Goal: Information Seeking & Learning: Compare options

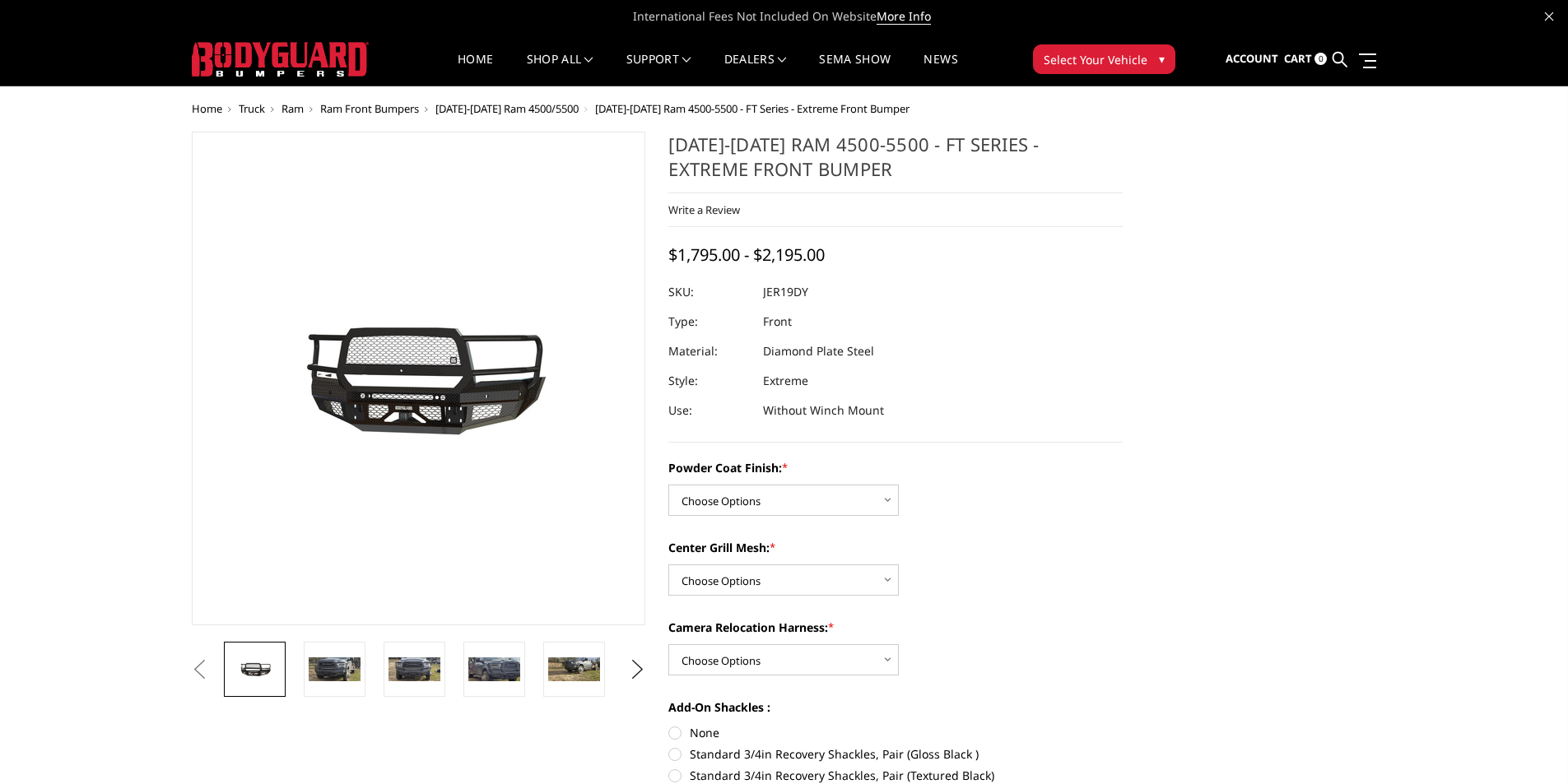
click at [388, 441] on img at bounding box center [459, 377] width 1054 height 501
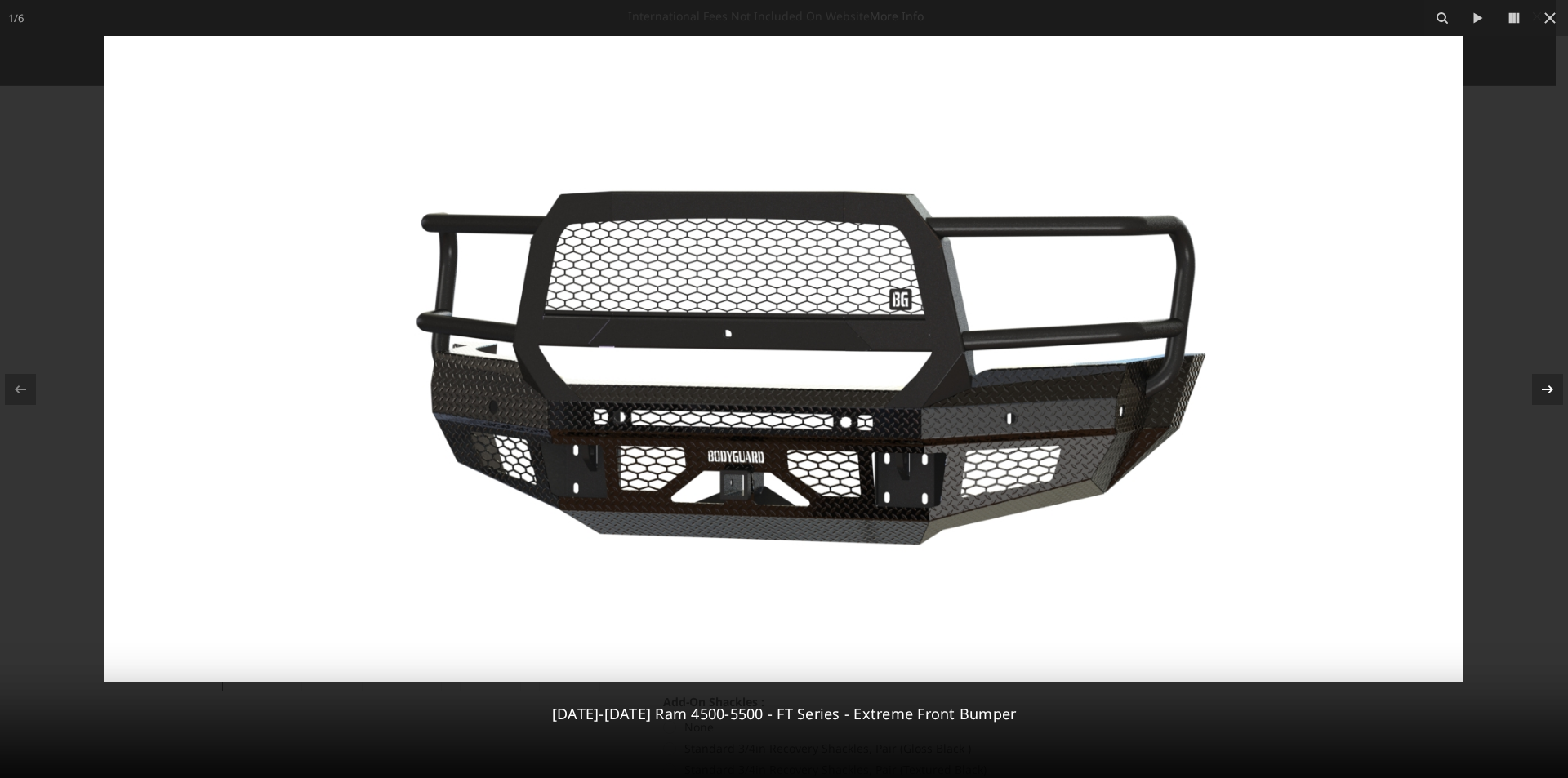
click at [1541, 384] on icon at bounding box center [1548, 389] width 20 height 20
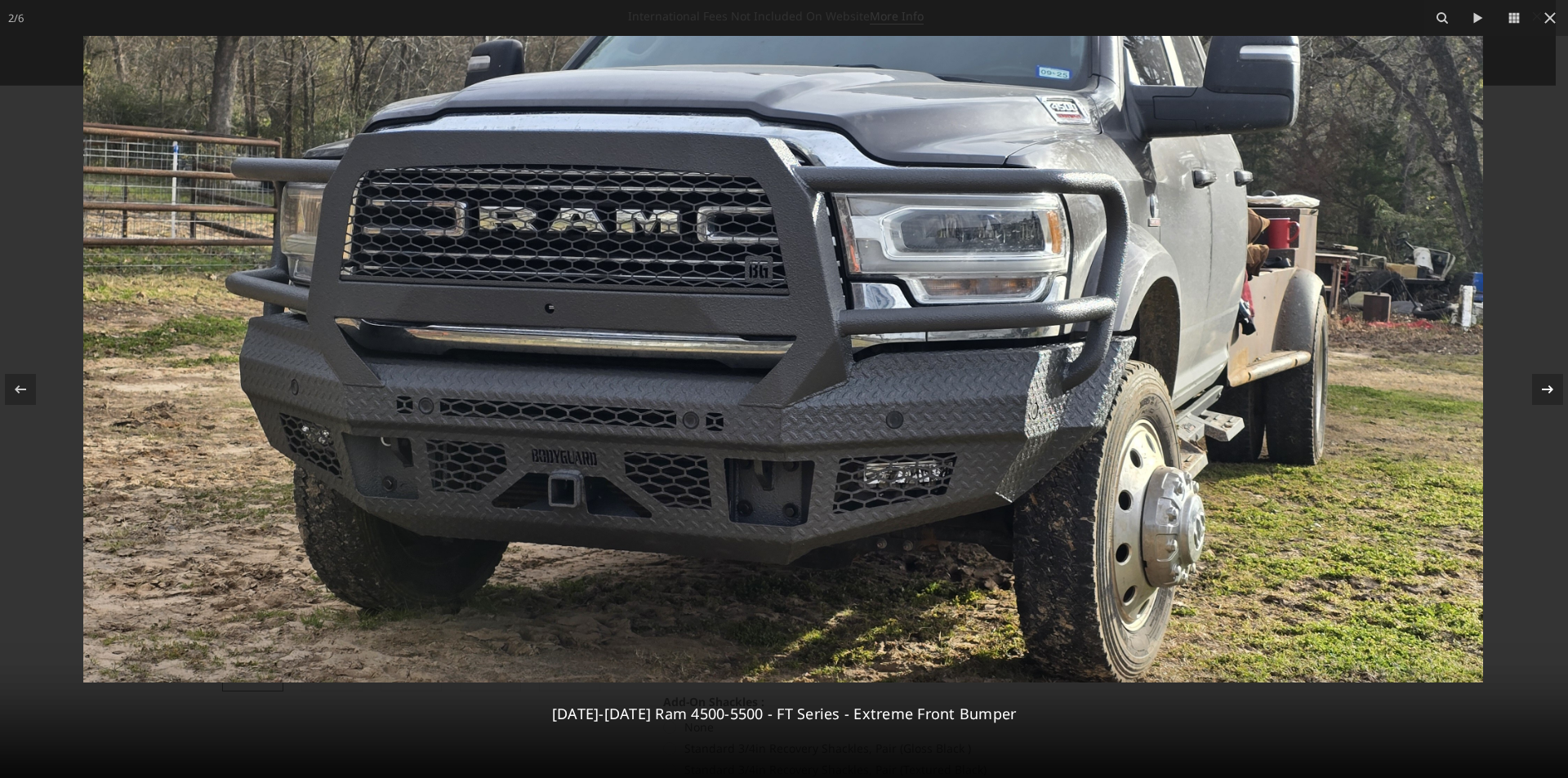
click at [1541, 384] on div "2 / 6 2019-2025 Ram 4500-5500 - FT Series - Extreme Front Bumper" at bounding box center [784, 389] width 1568 height 778
click at [1552, 393] on icon at bounding box center [1548, 389] width 20 height 20
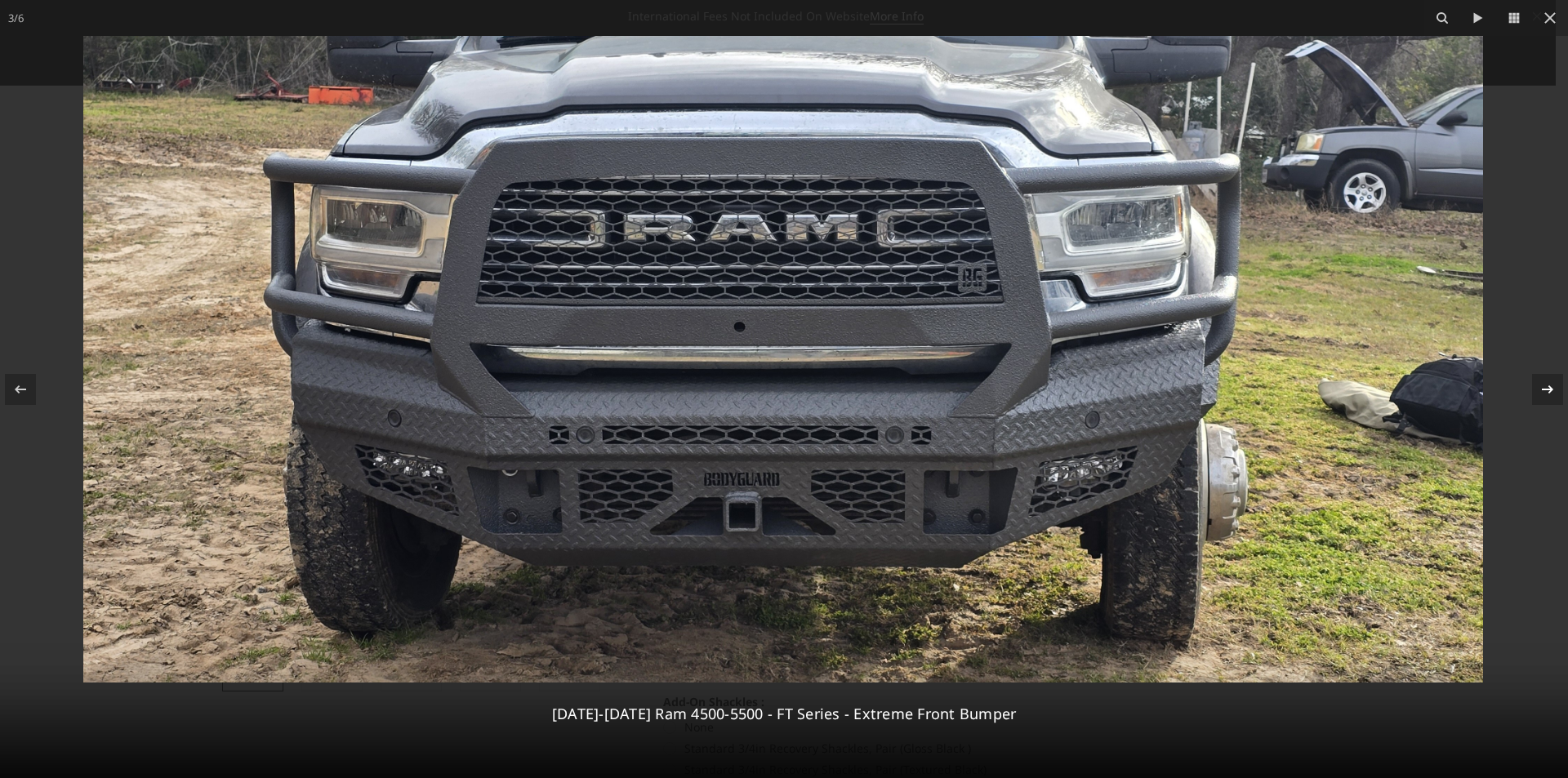
click at [1549, 394] on icon at bounding box center [1548, 389] width 20 height 20
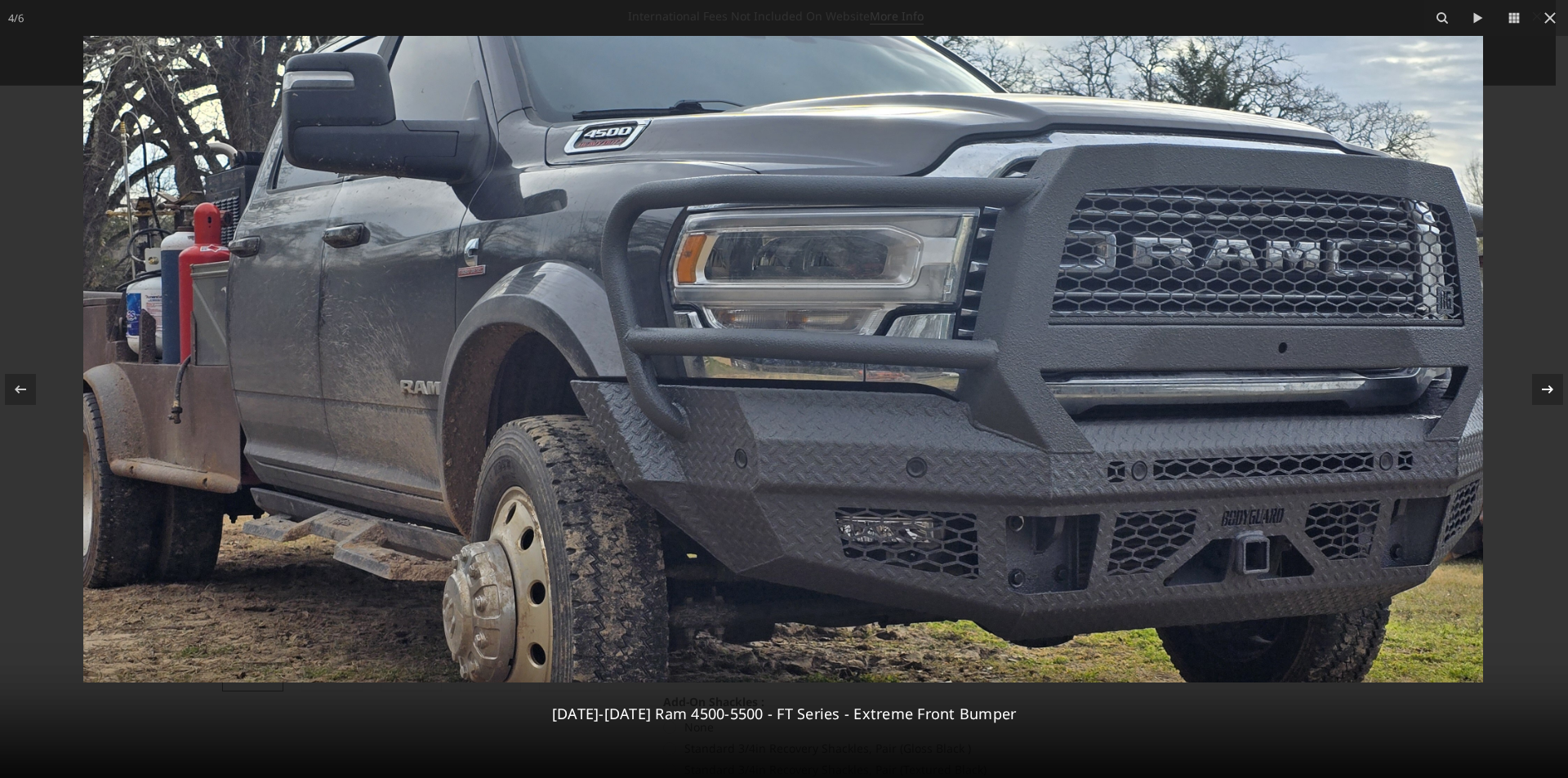
click at [1546, 394] on icon at bounding box center [1548, 389] width 20 height 20
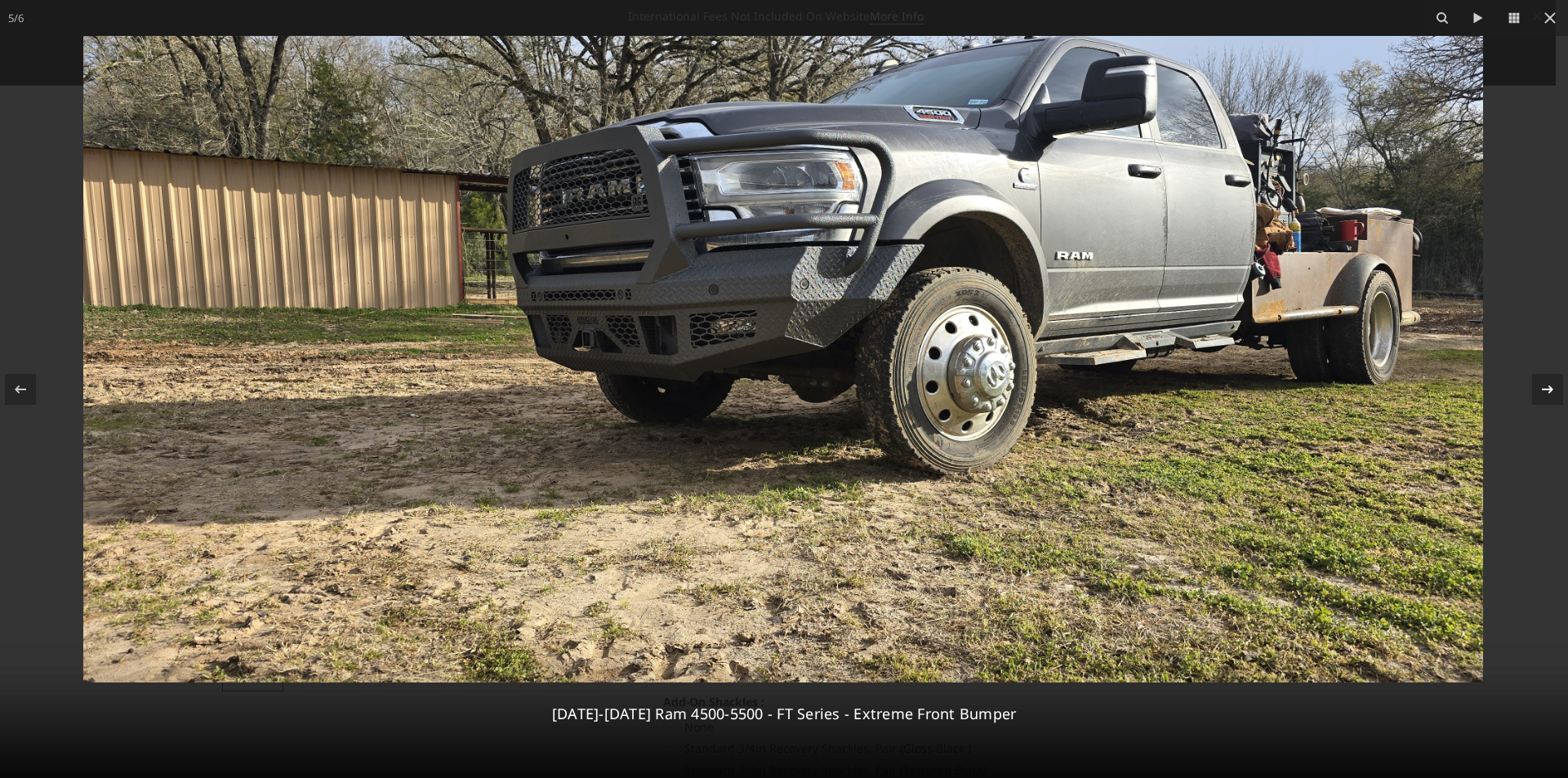
click at [1546, 394] on icon at bounding box center [1548, 389] width 20 height 20
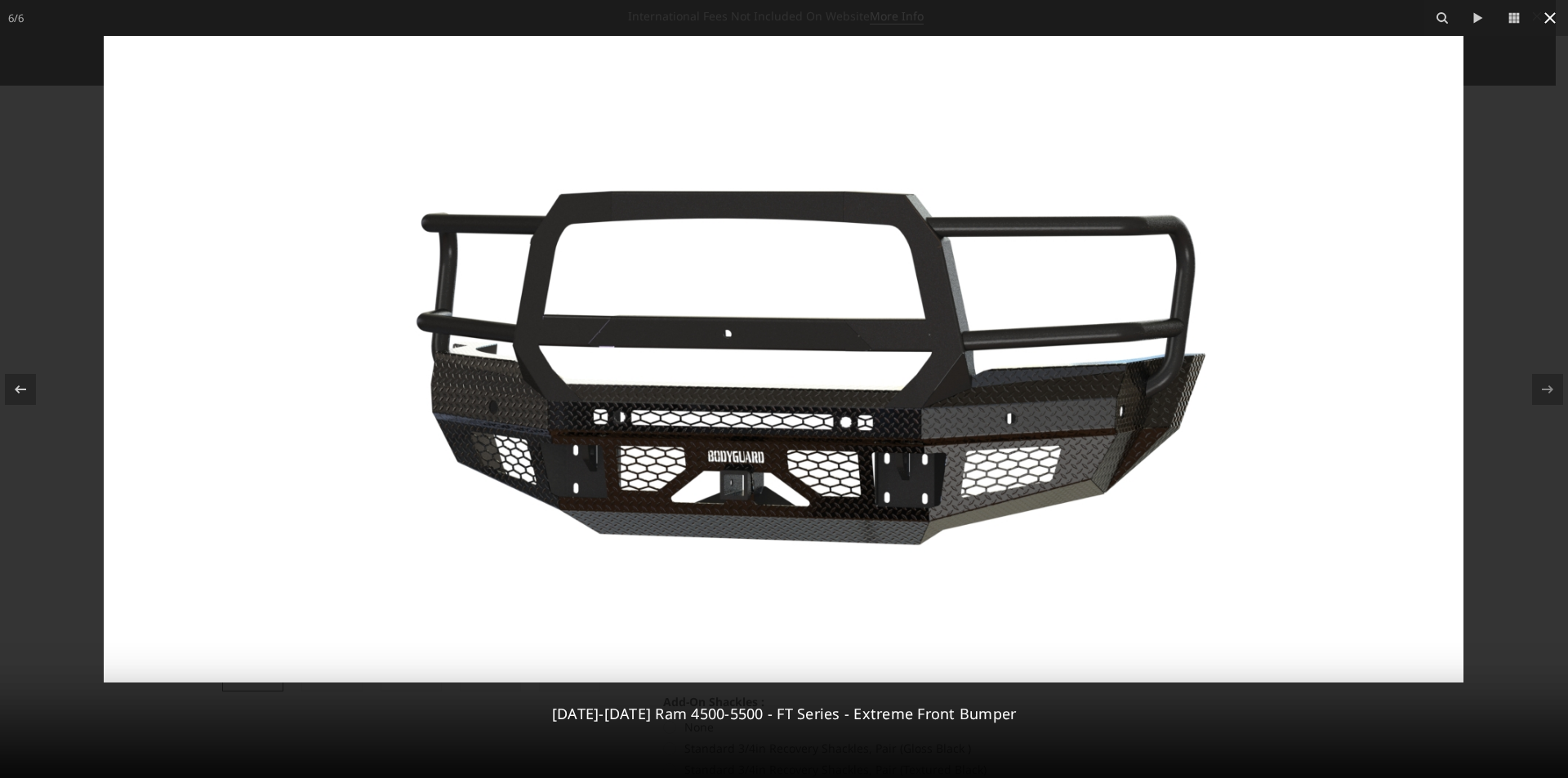
click at [1551, 8] on icon at bounding box center [1551, 18] width 20 height 20
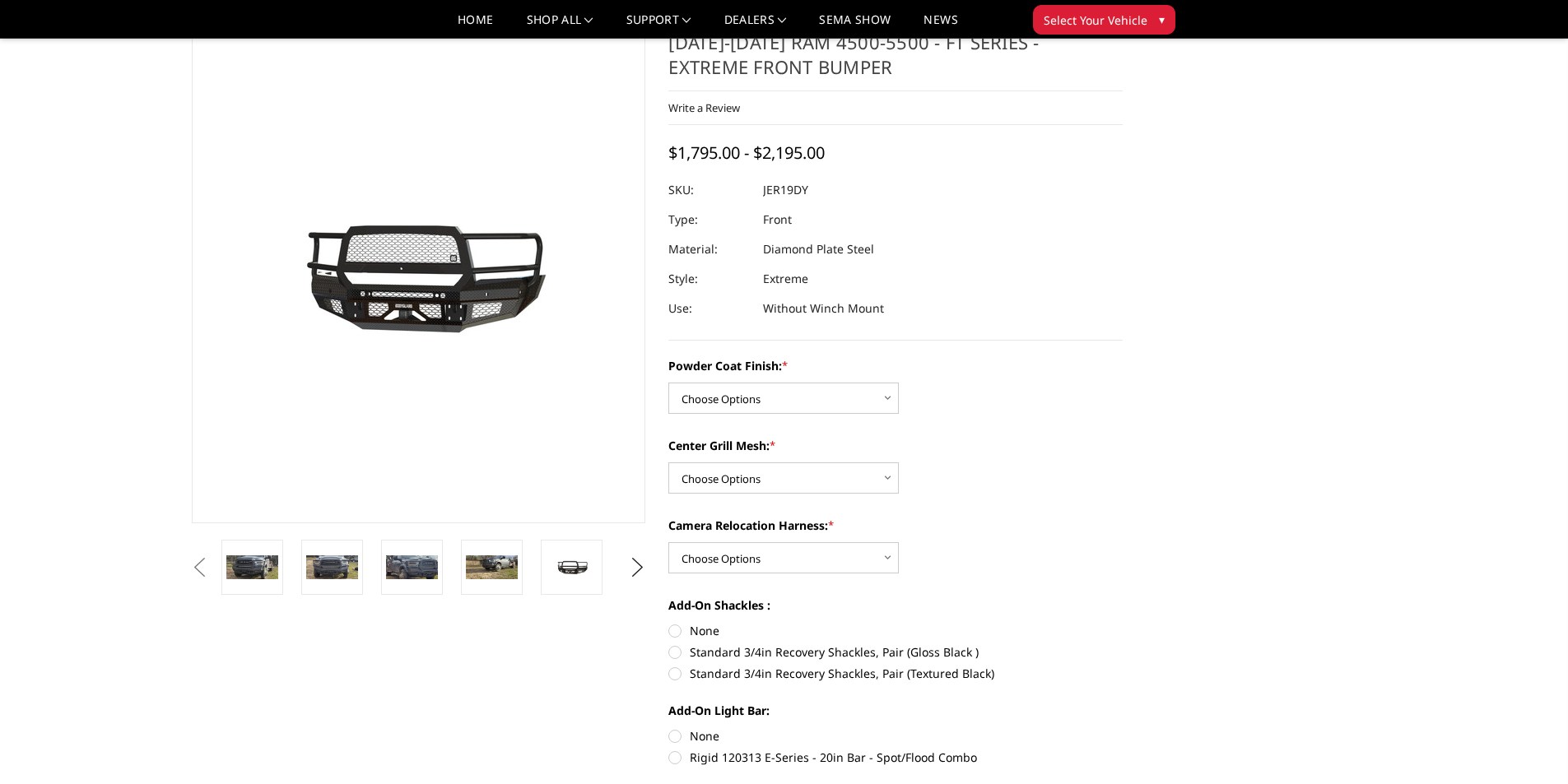
scroll to position [82, 0]
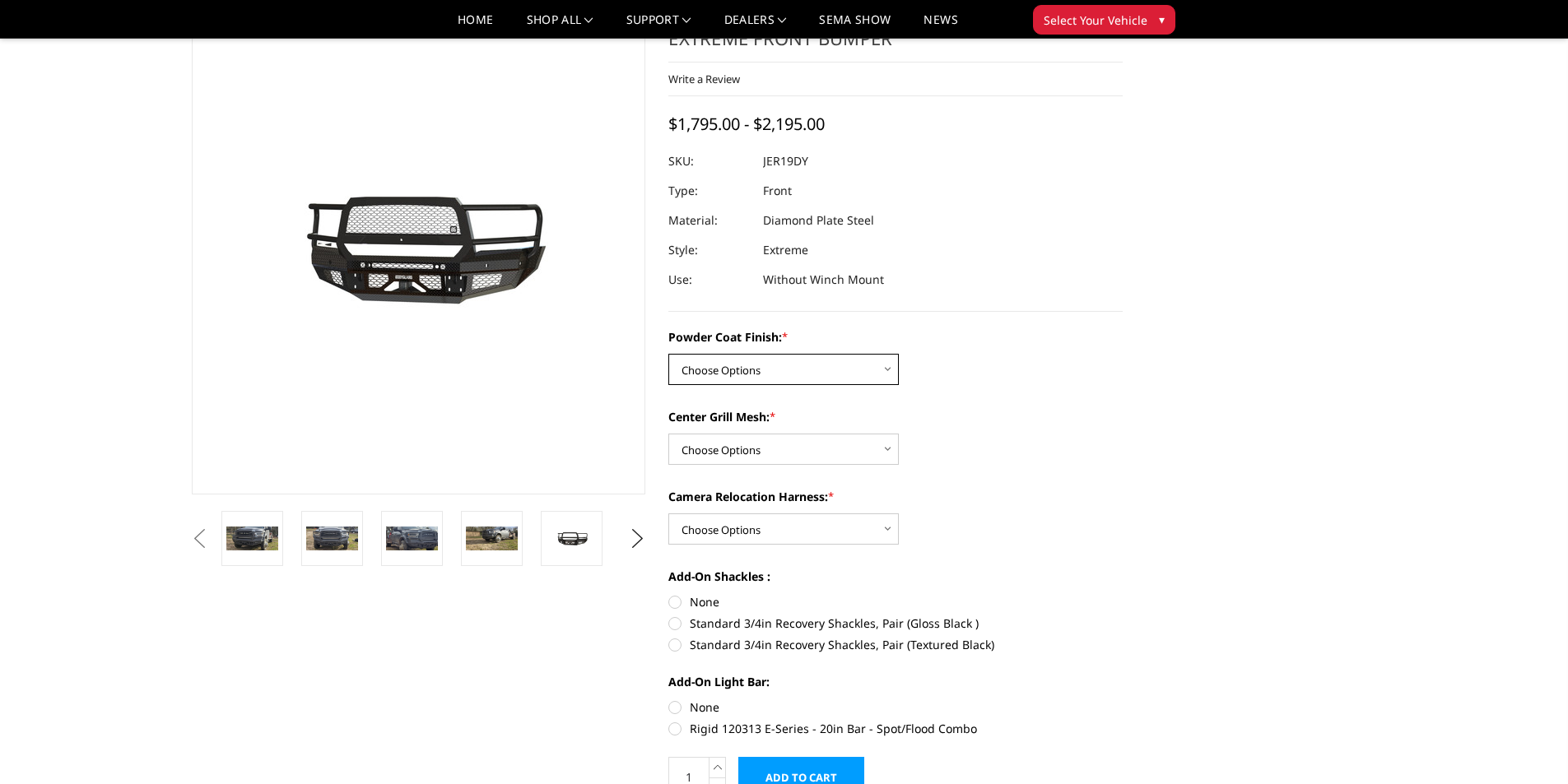
click at [780, 372] on select "Choose Options Bare Metal Gloss Black Powder Coat Textured Black Powder Coat" at bounding box center [784, 370] width 230 height 32
click at [781, 458] on select "Choose Options WITH Expanded Metal in Center Grill WITHOUT Expanded Metal in Ce…" at bounding box center [784, 450] width 230 height 32
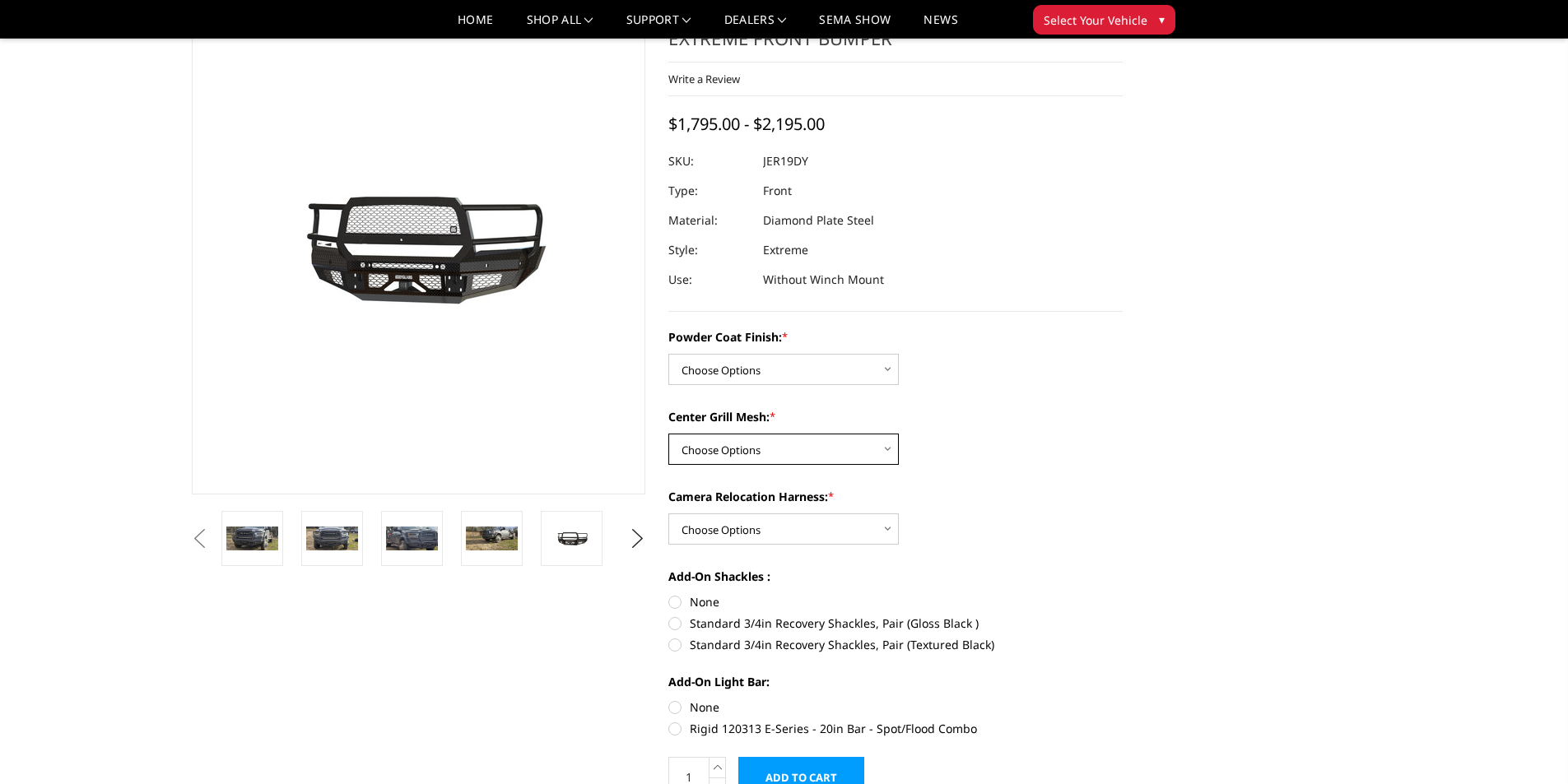
click at [781, 458] on select "Choose Options WITH Expanded Metal in Center Grill WITHOUT Expanded Metal in Ce…" at bounding box center [784, 450] width 230 height 32
click at [779, 521] on select "Choose Options WITH Camera Relocation Harness WITHOUT Camera Relocation Harness" at bounding box center [784, 530] width 230 height 32
drag, startPoint x: 779, startPoint y: 521, endPoint x: 788, endPoint y: 515, distance: 10.8
click at [779, 521] on select "Choose Options WITH Camera Relocation Harness WITHOUT Camera Relocation Harness" at bounding box center [784, 530] width 230 height 32
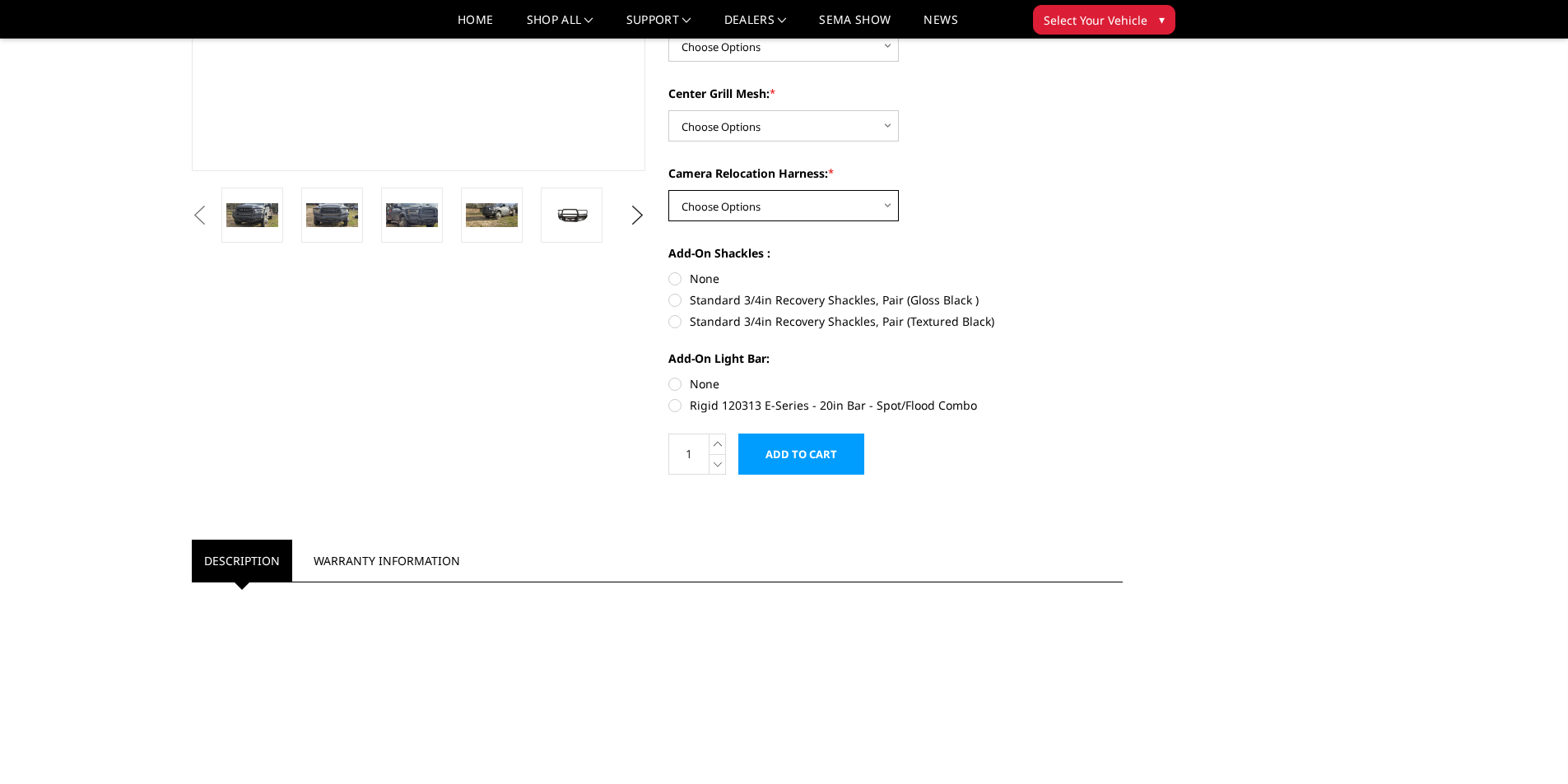
scroll to position [0, 0]
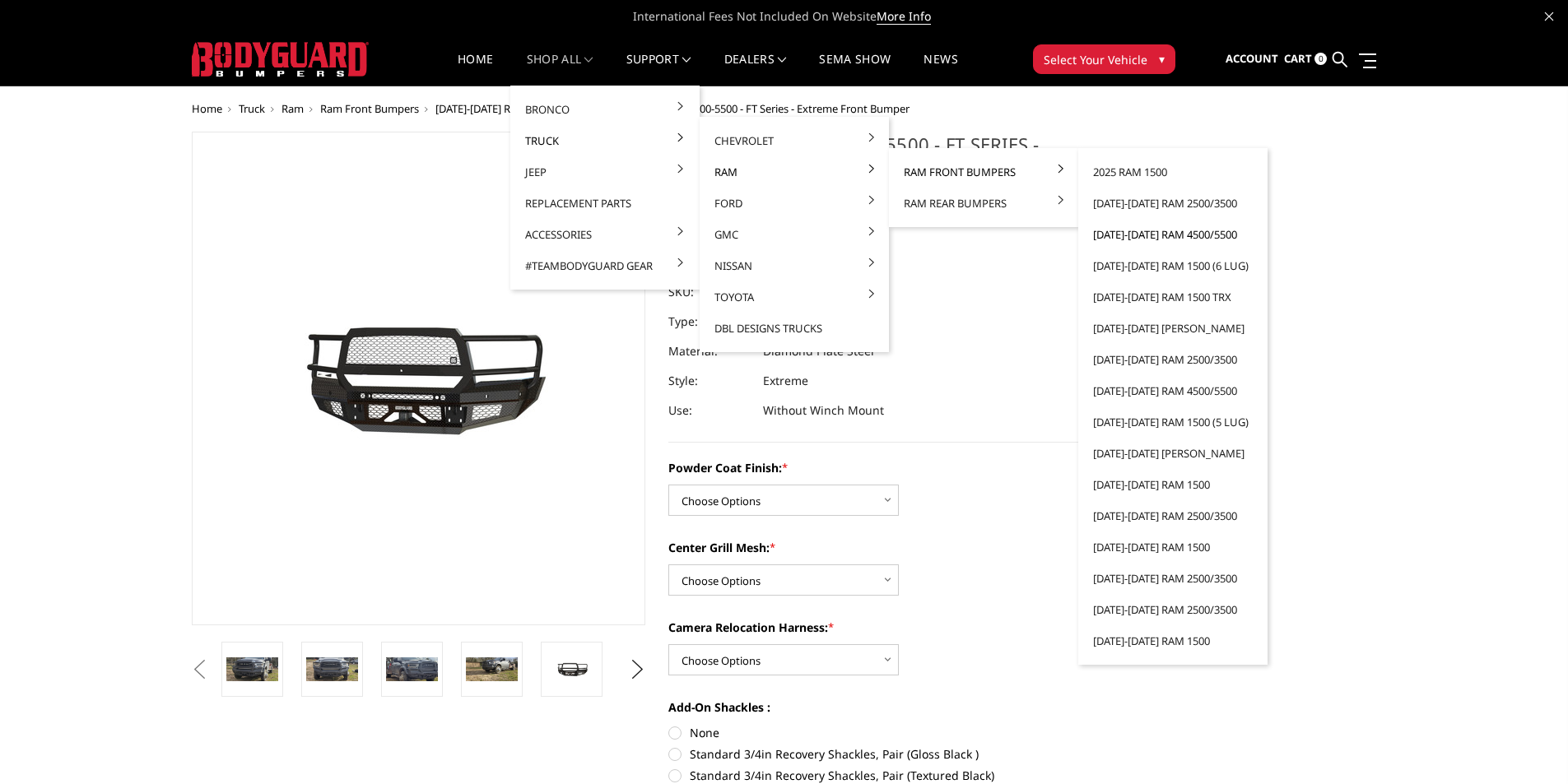
click at [1185, 234] on link "[DATE]-[DATE] Ram 4500/5500" at bounding box center [1173, 234] width 176 height 32
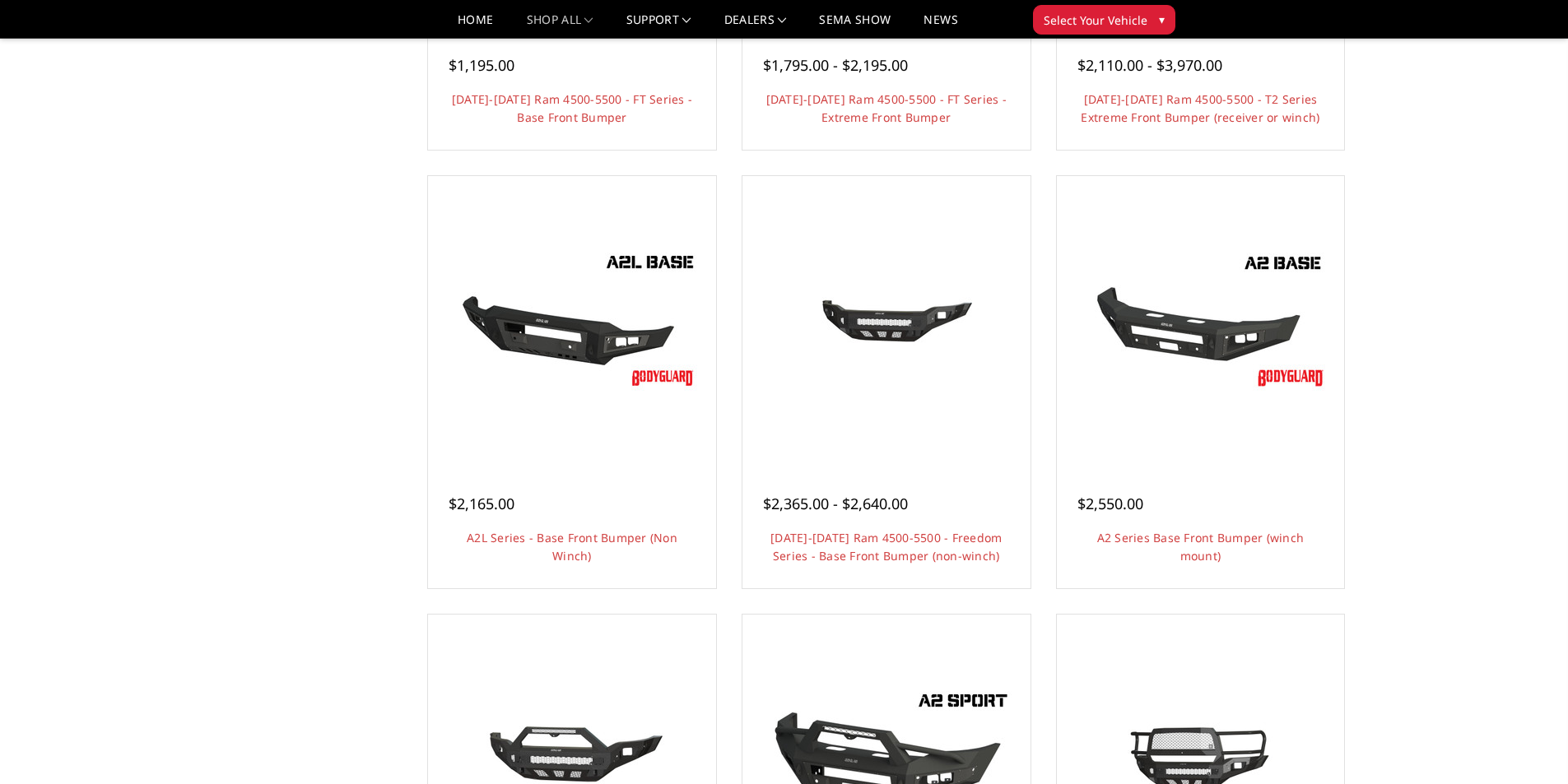
scroll to position [823, 0]
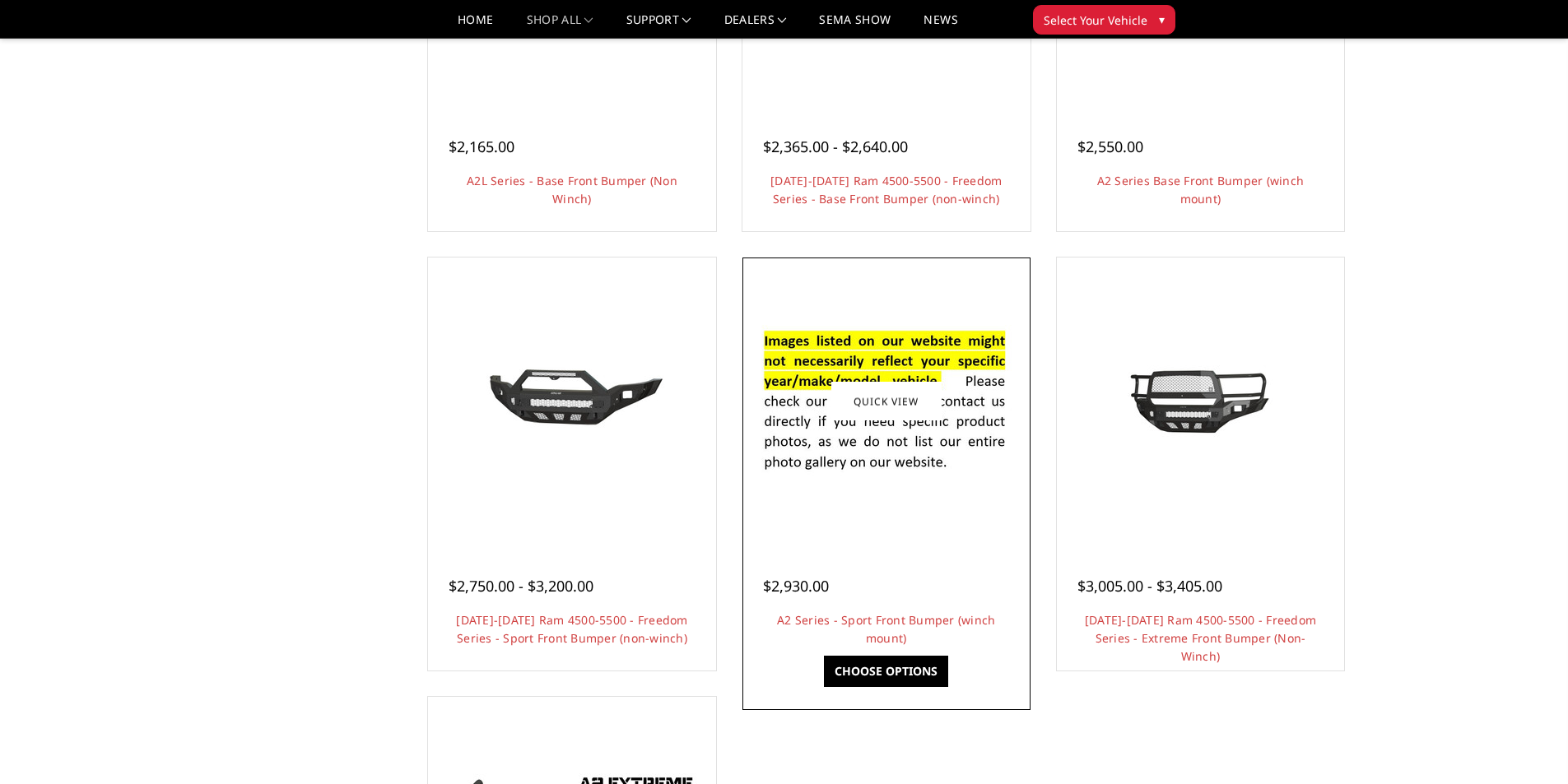
click at [856, 437] on img at bounding box center [887, 402] width 264 height 180
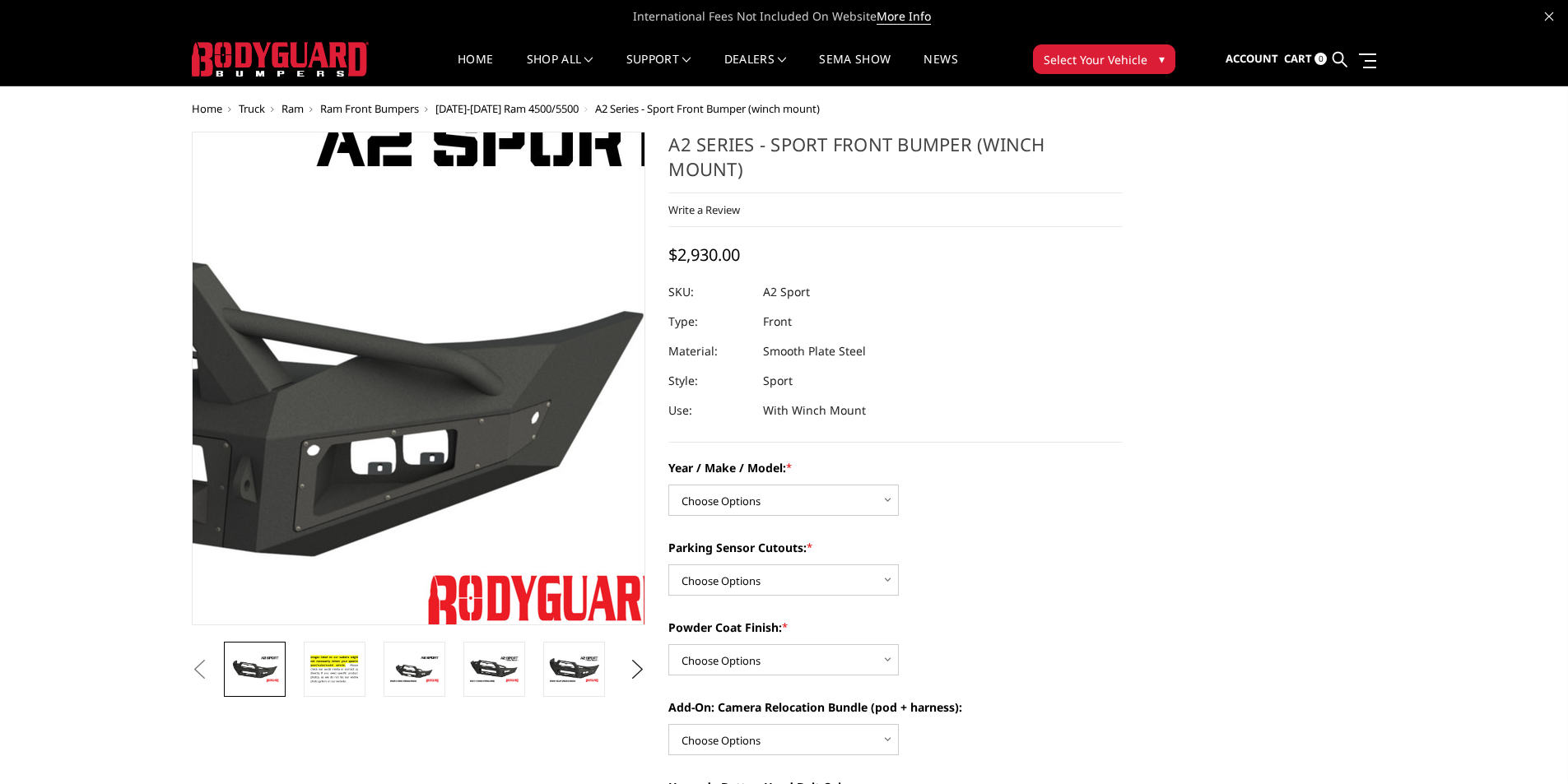
click at [595, 413] on img at bounding box center [187, 373] width 1054 height 593
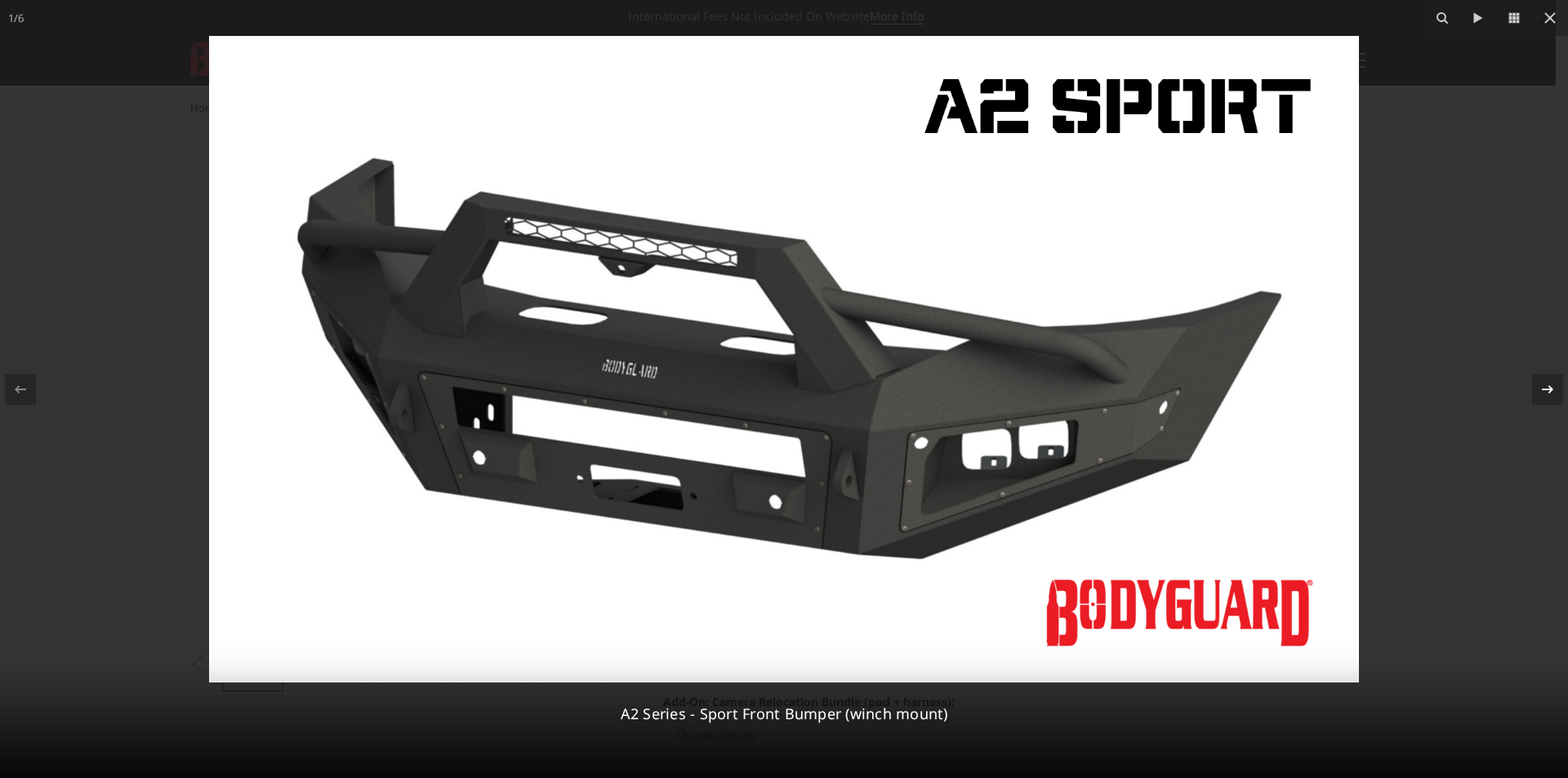
click at [1555, 385] on icon at bounding box center [1548, 389] width 20 height 20
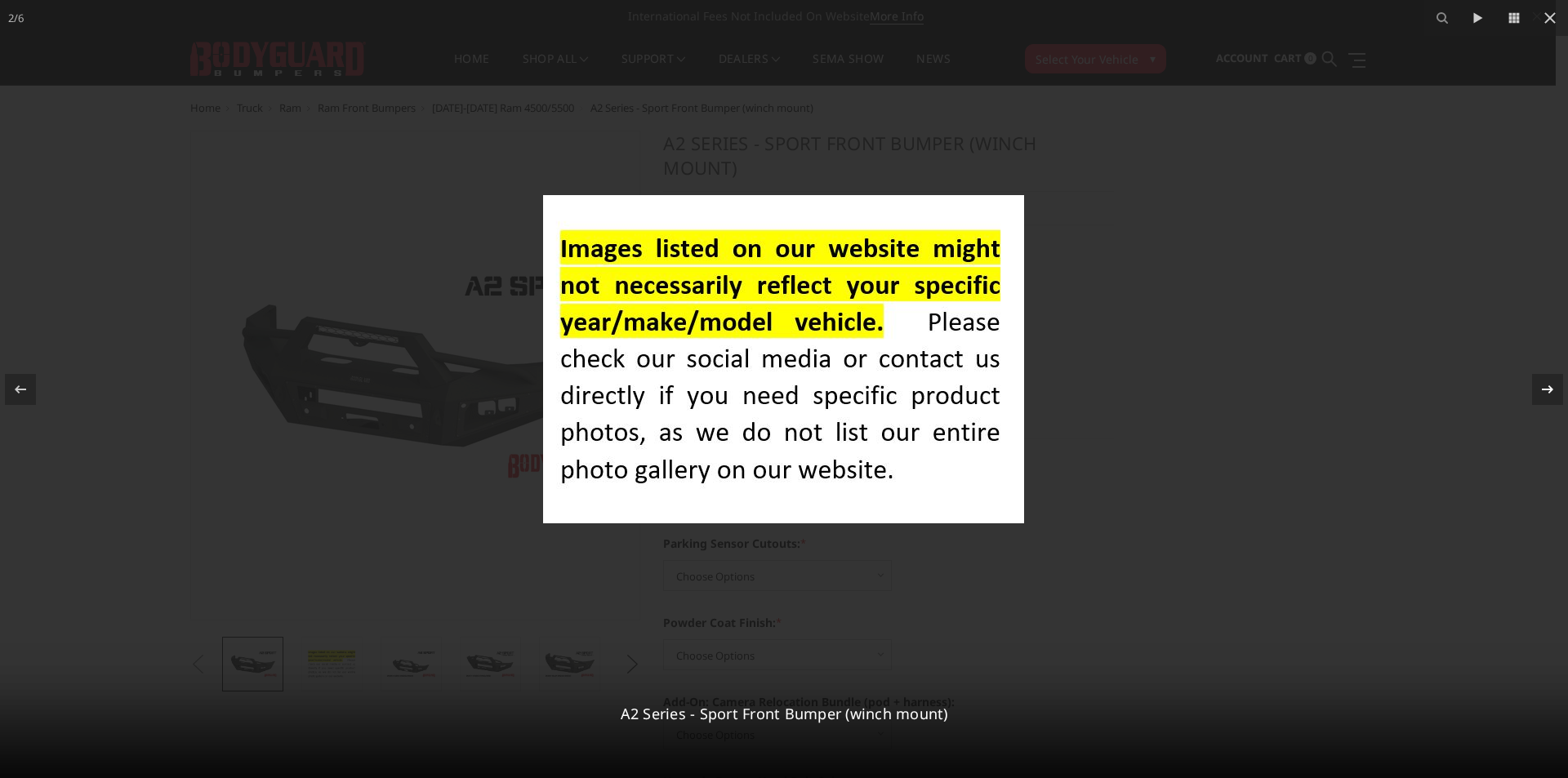
click at [1555, 385] on icon at bounding box center [1548, 389] width 20 height 20
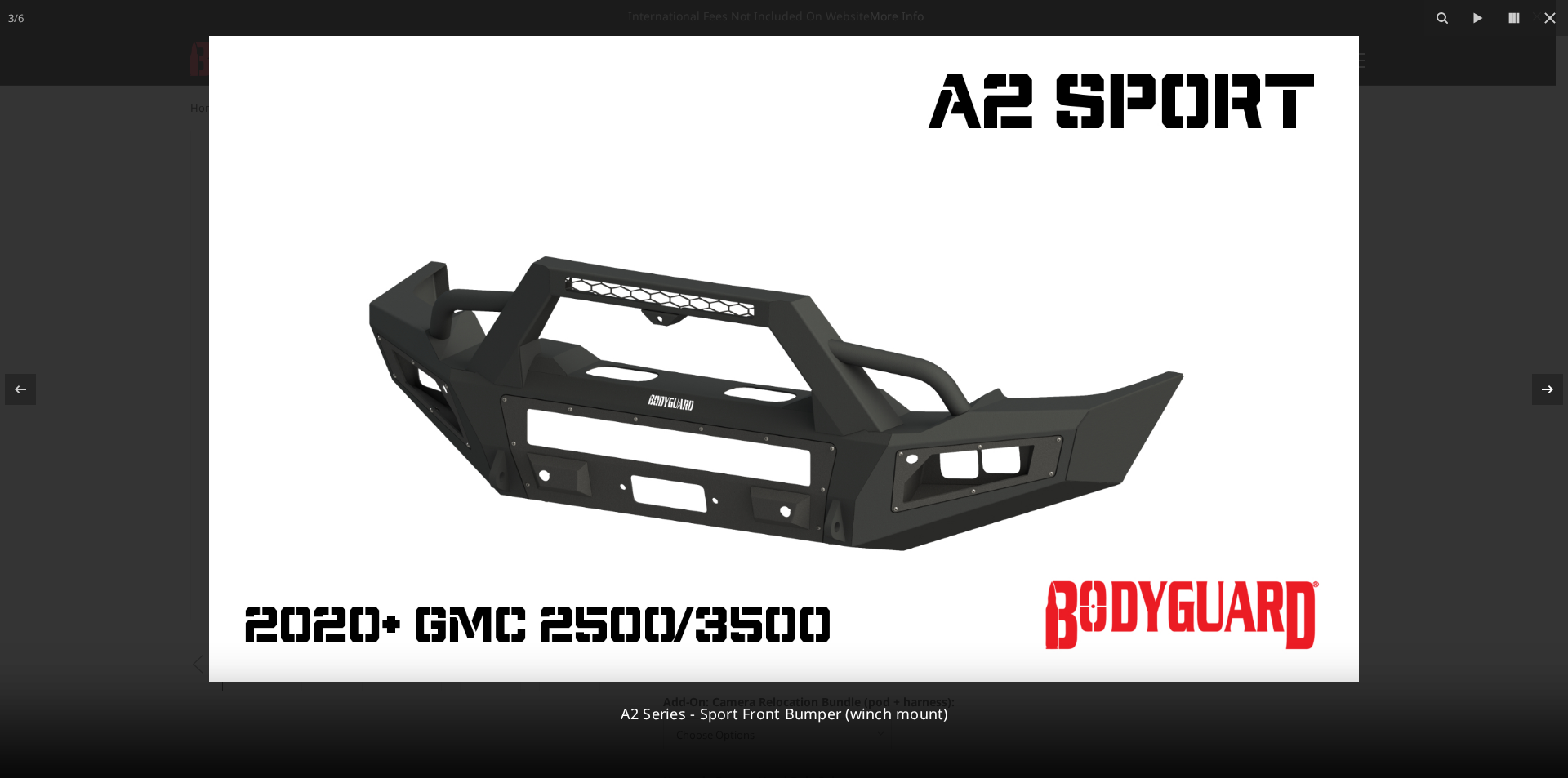
click at [1555, 385] on icon at bounding box center [1548, 389] width 20 height 20
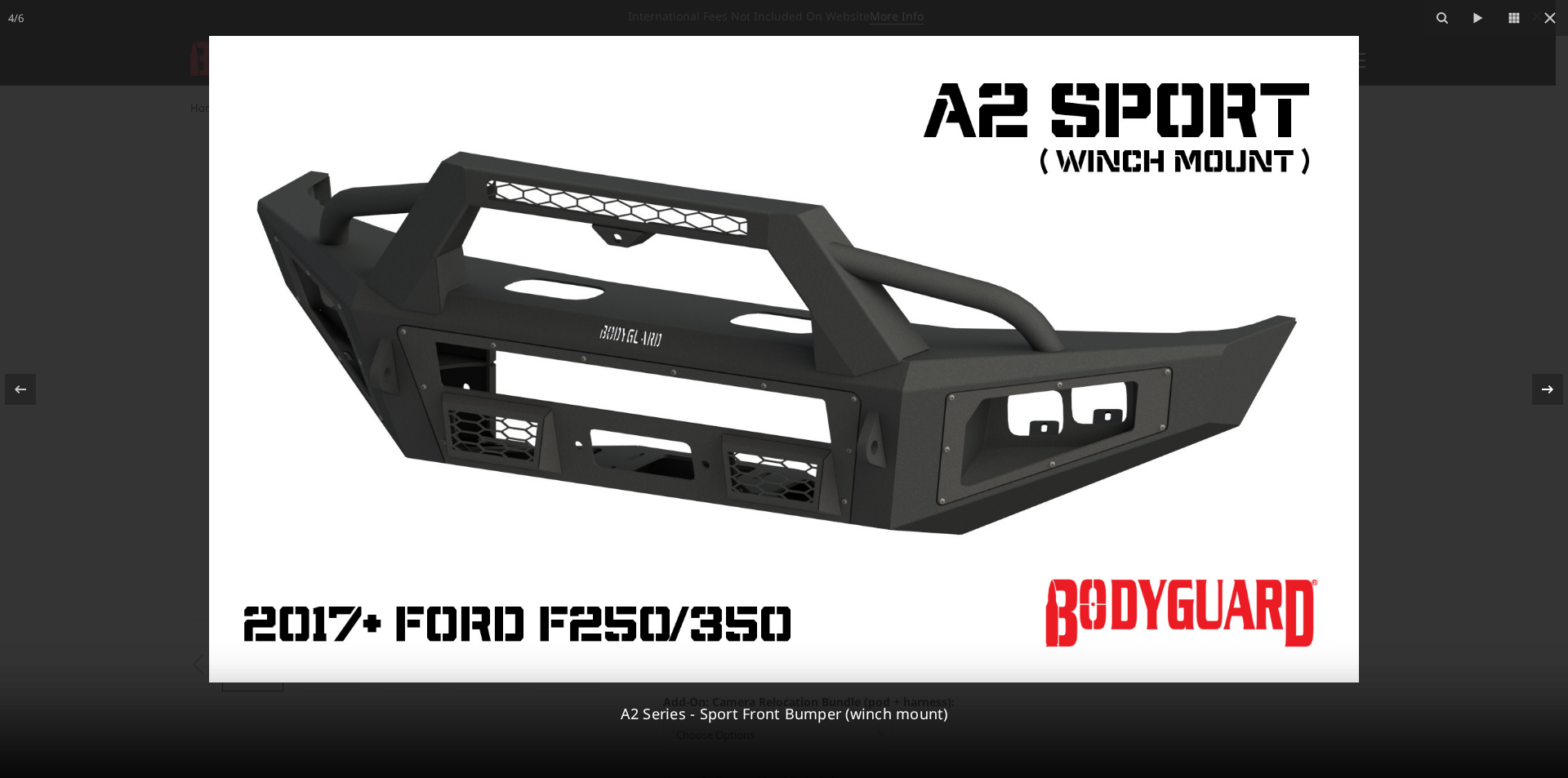
click at [1555, 385] on icon at bounding box center [1548, 389] width 20 height 20
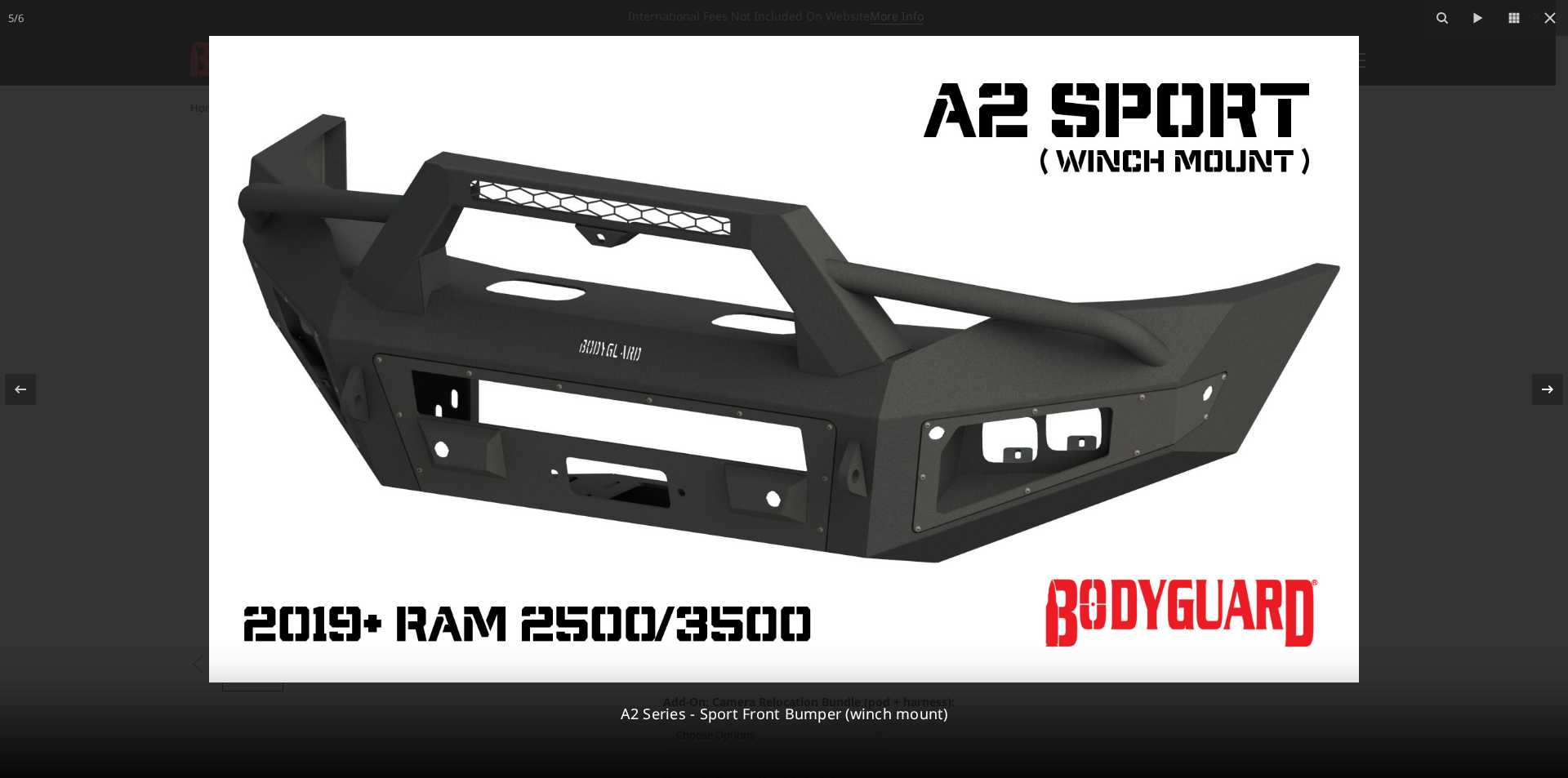
click at [1555, 385] on icon at bounding box center [1548, 389] width 20 height 20
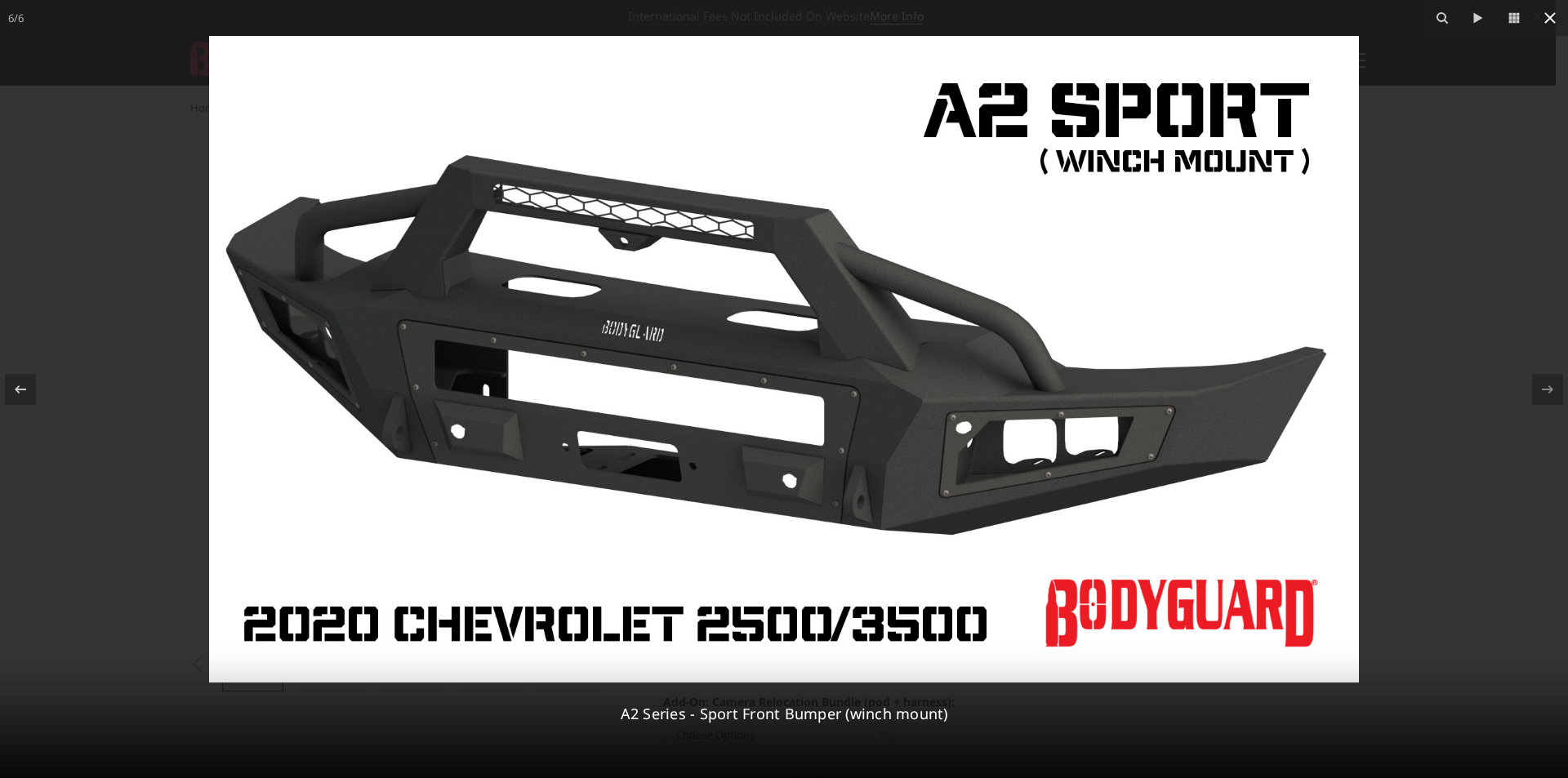
click at [1553, 23] on icon at bounding box center [1551, 18] width 20 height 20
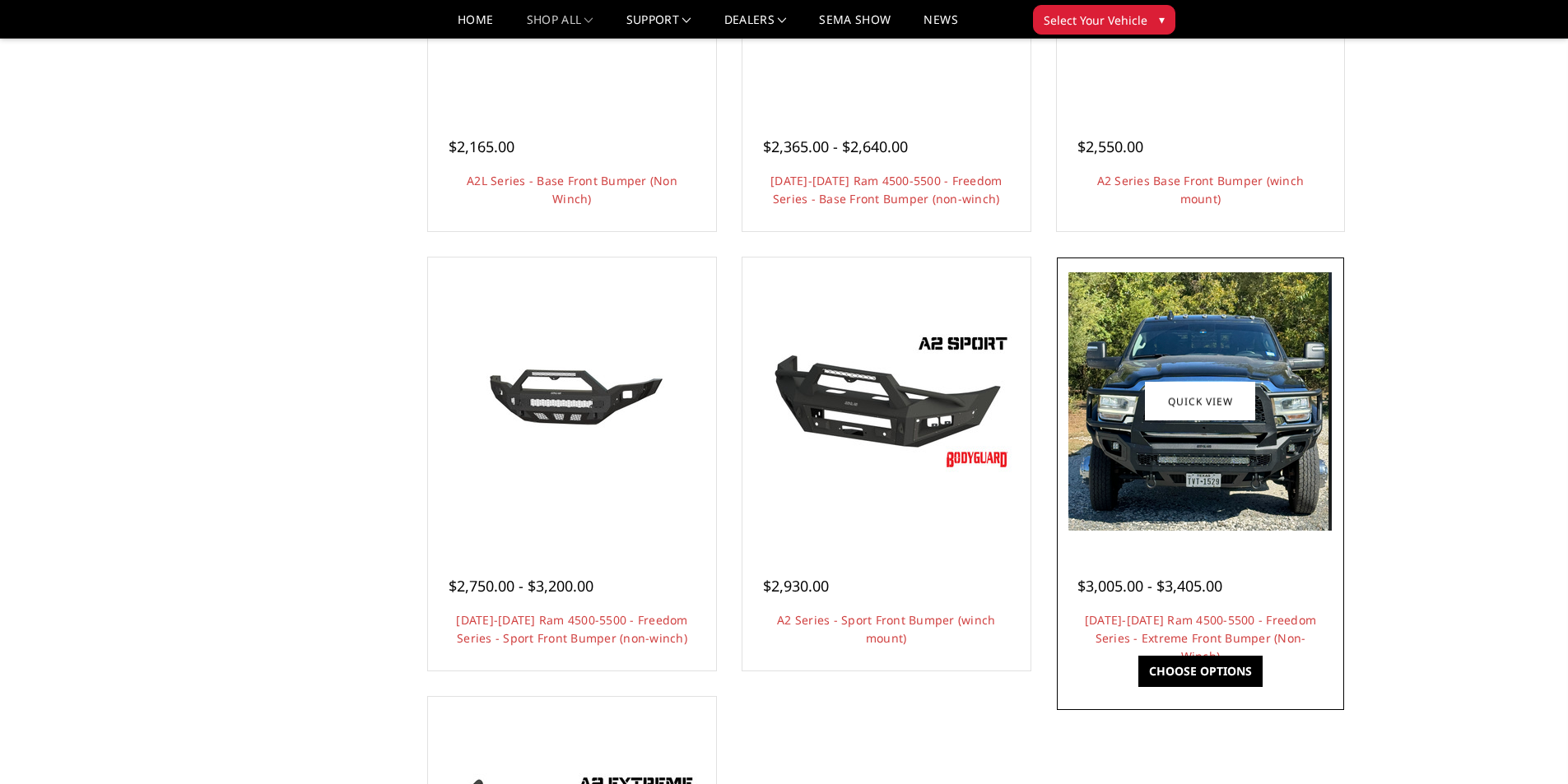
click at [1281, 360] on img at bounding box center [1200, 402] width 264 height 259
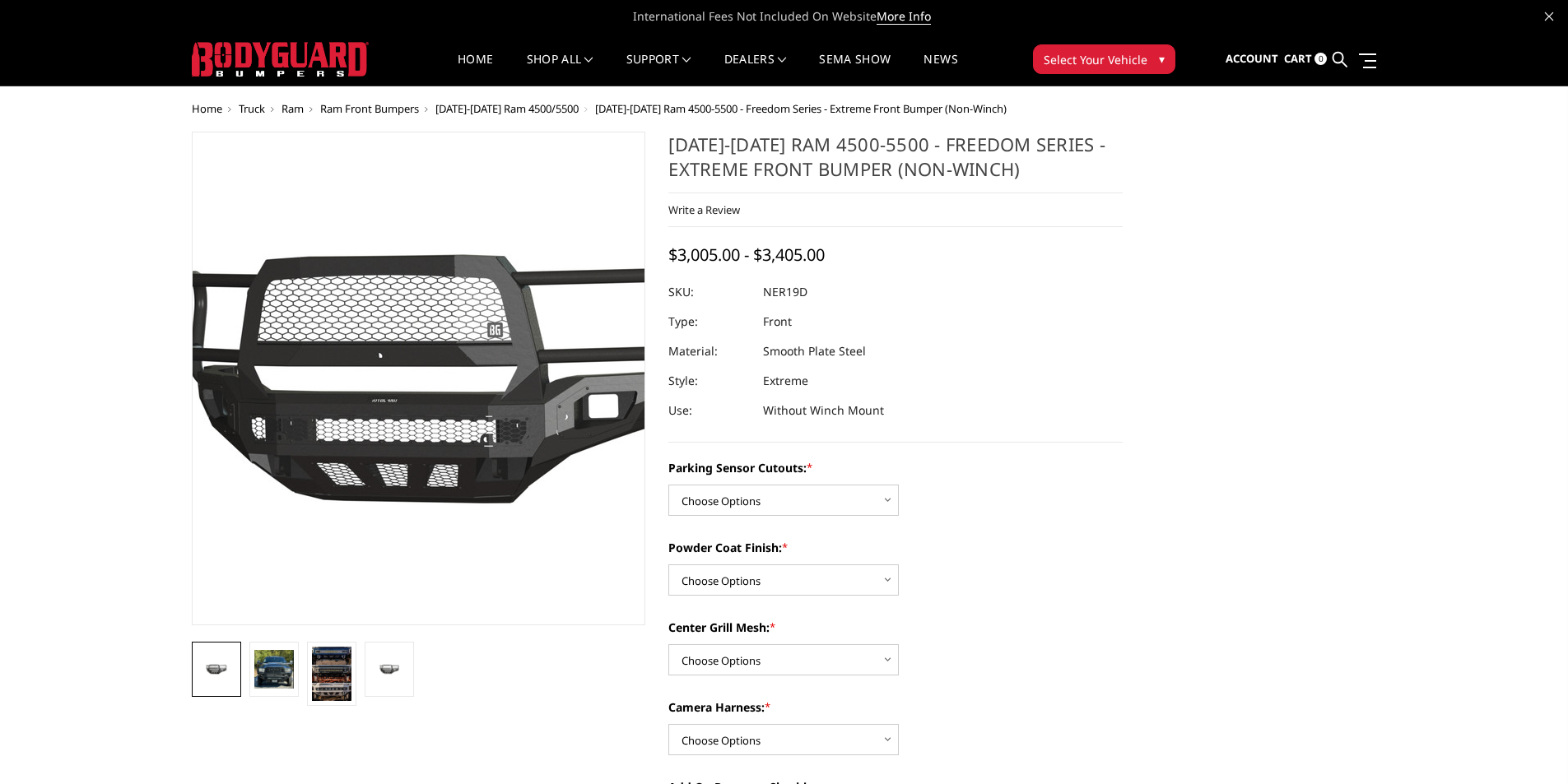
click at [393, 422] on img at bounding box center [453, 378] width 1054 height 501
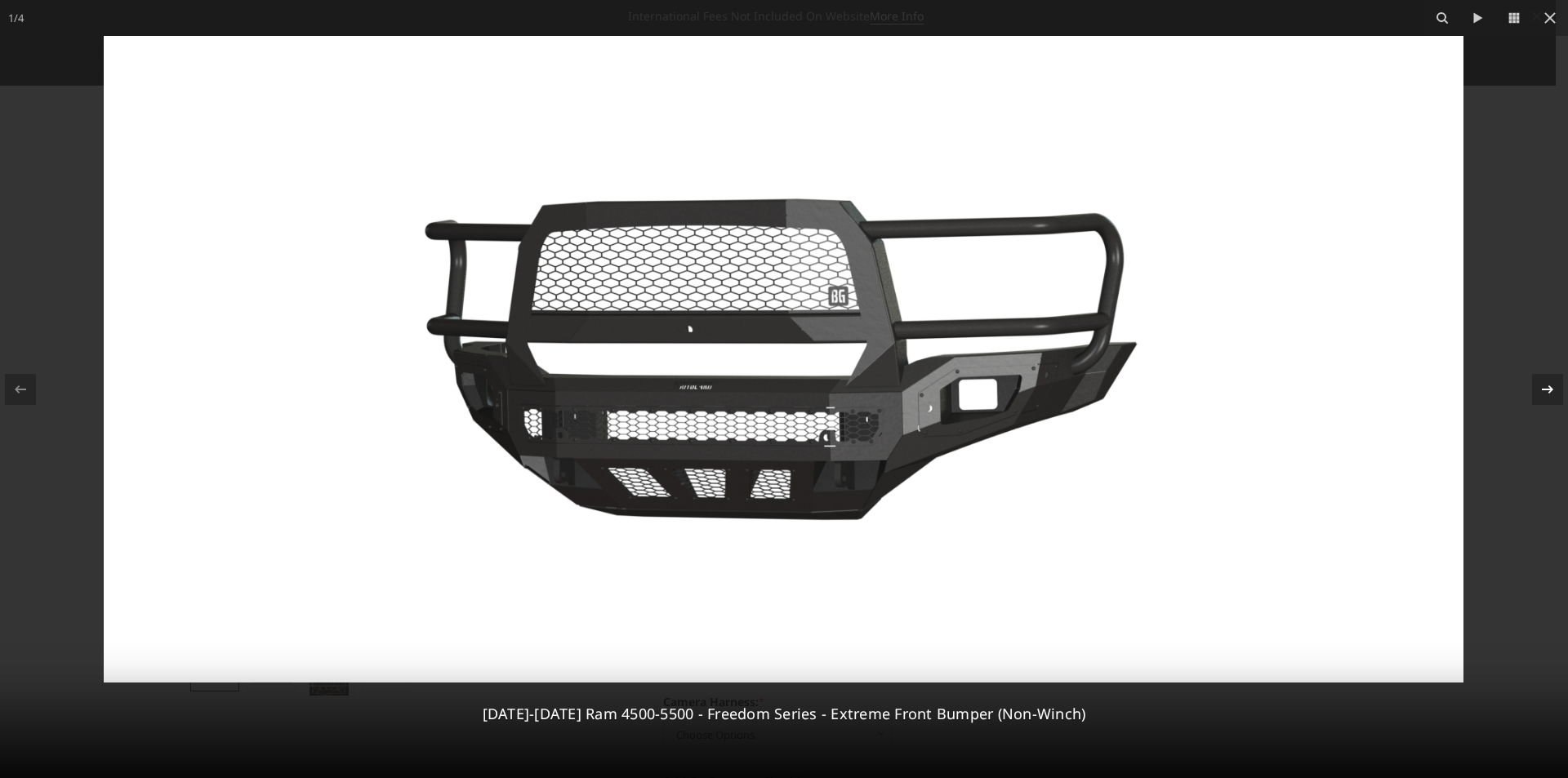
click at [1554, 384] on icon at bounding box center [1548, 389] width 20 height 20
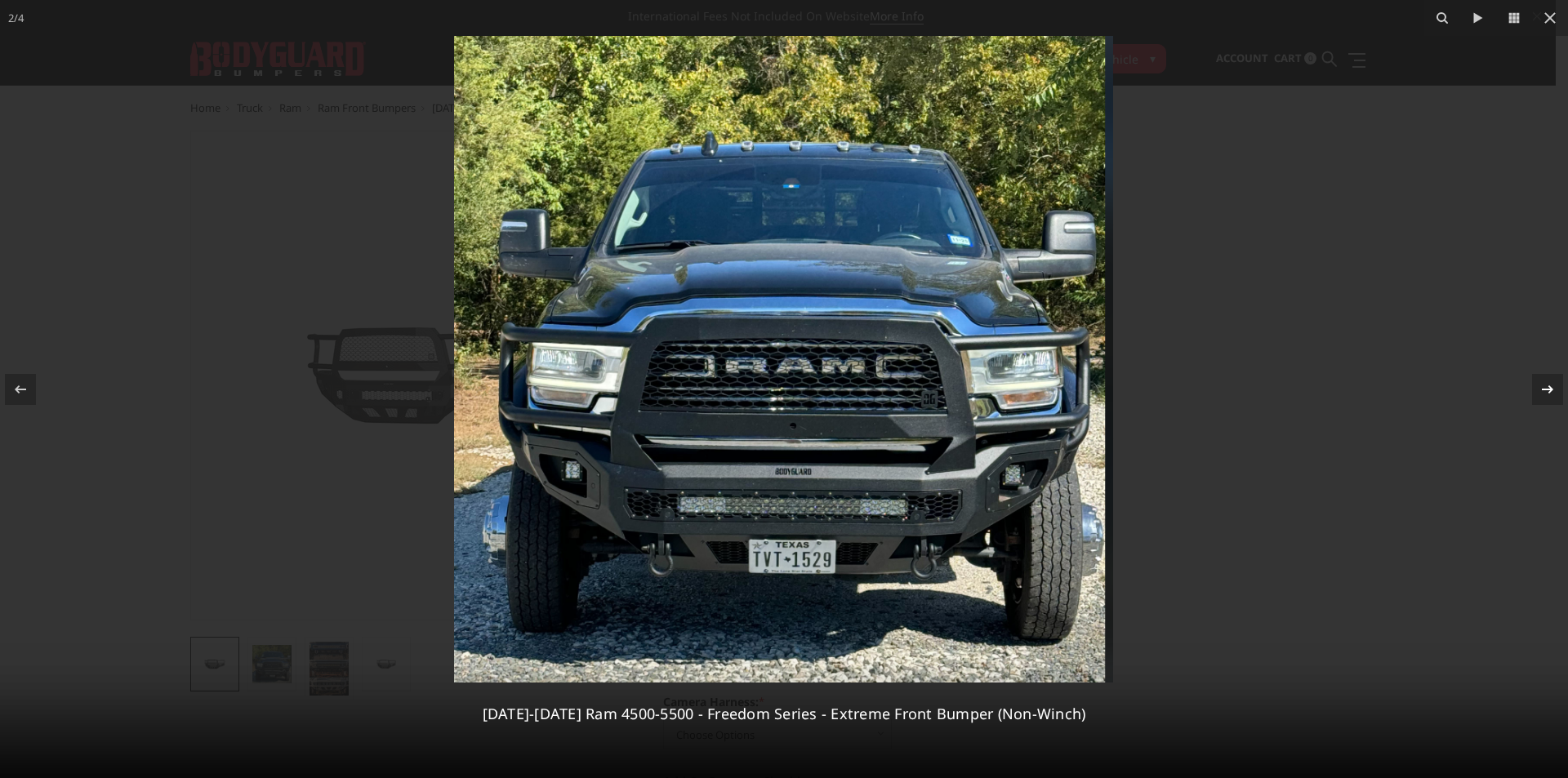
click at [1551, 386] on icon at bounding box center [1548, 389] width 20 height 20
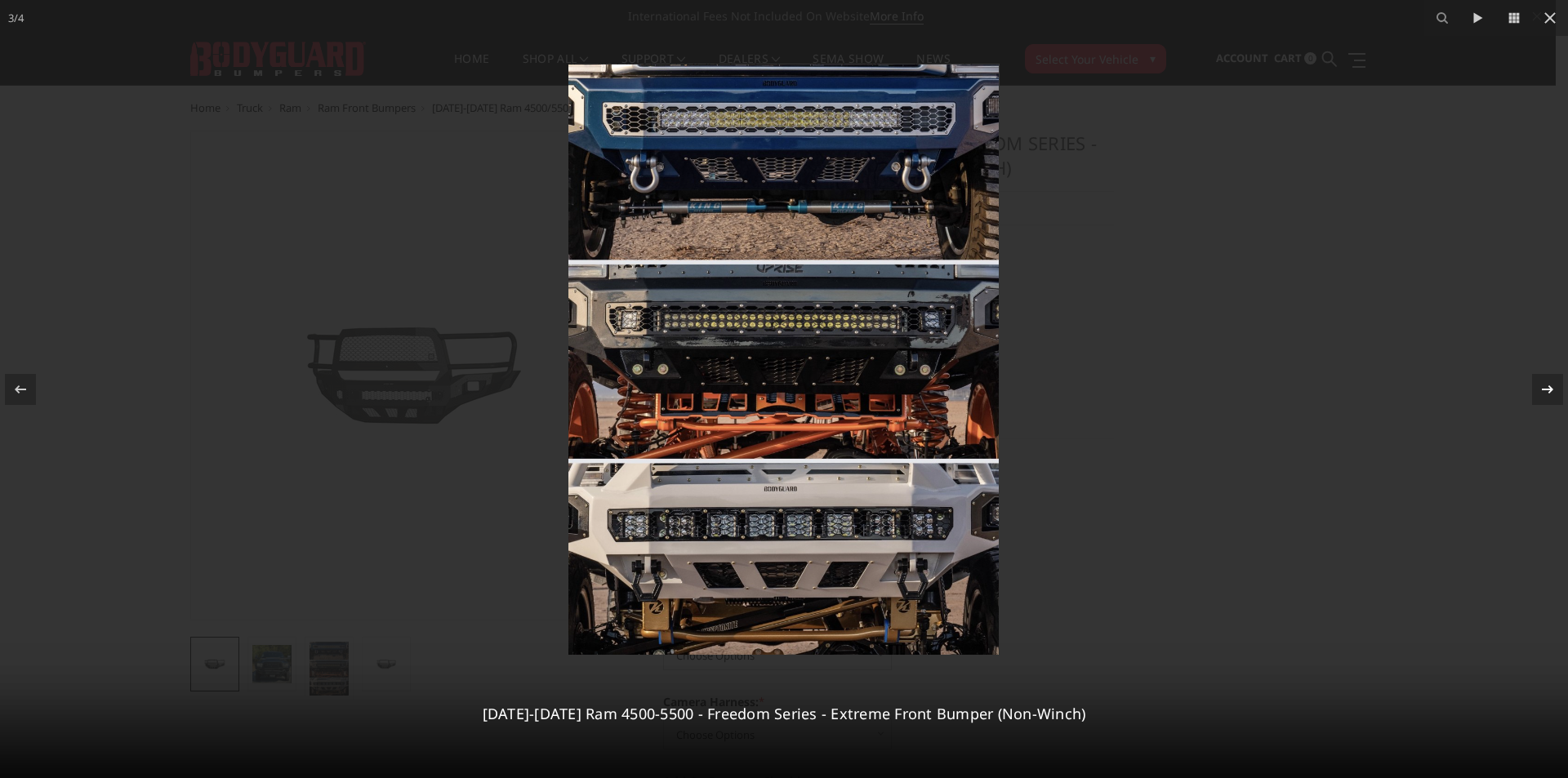
click at [1551, 386] on icon at bounding box center [1548, 389] width 20 height 20
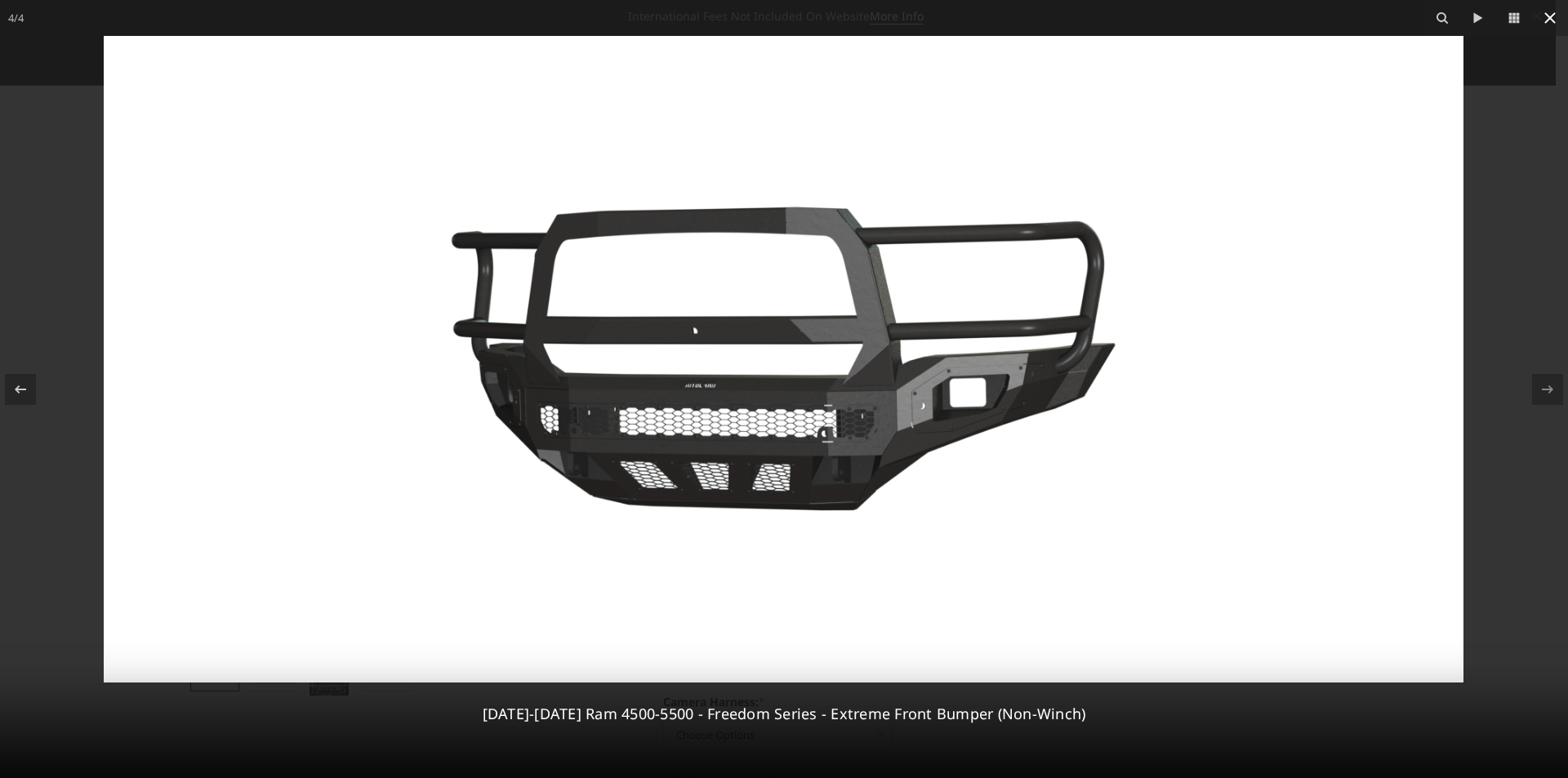
click at [1555, 12] on icon at bounding box center [1551, 18] width 20 height 20
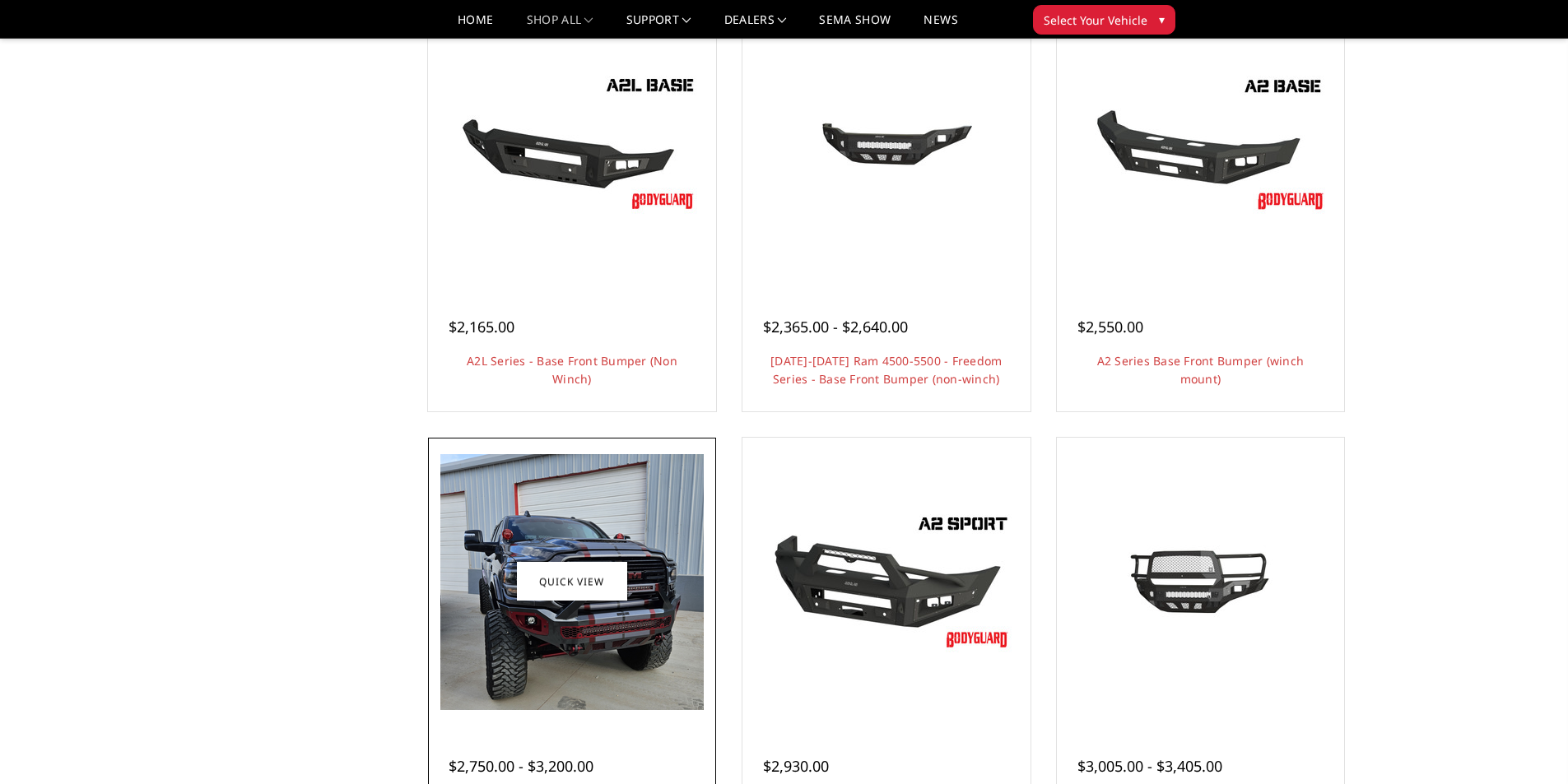
scroll to position [658, 0]
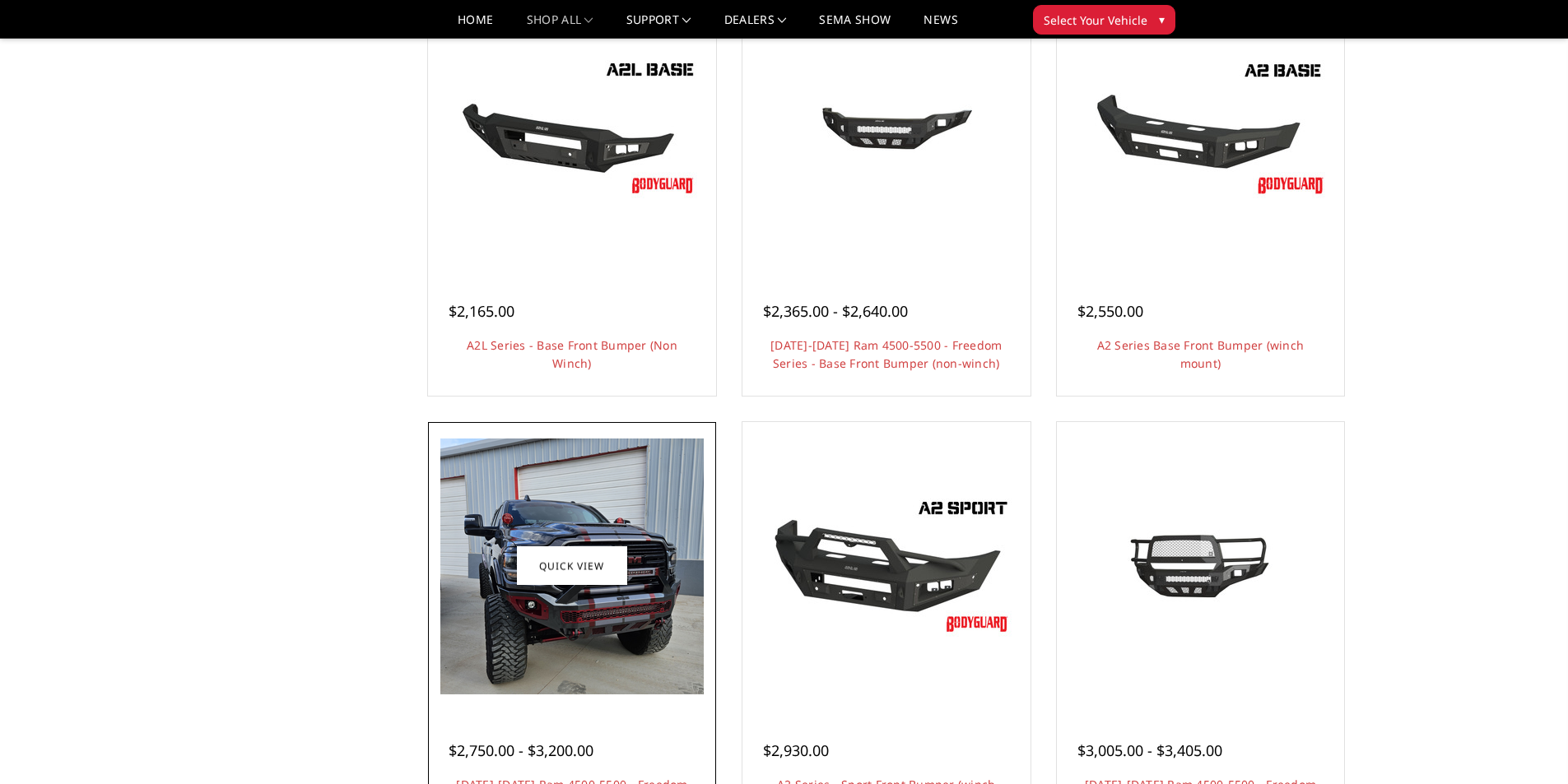
click at [626, 628] on img at bounding box center [572, 567] width 264 height 256
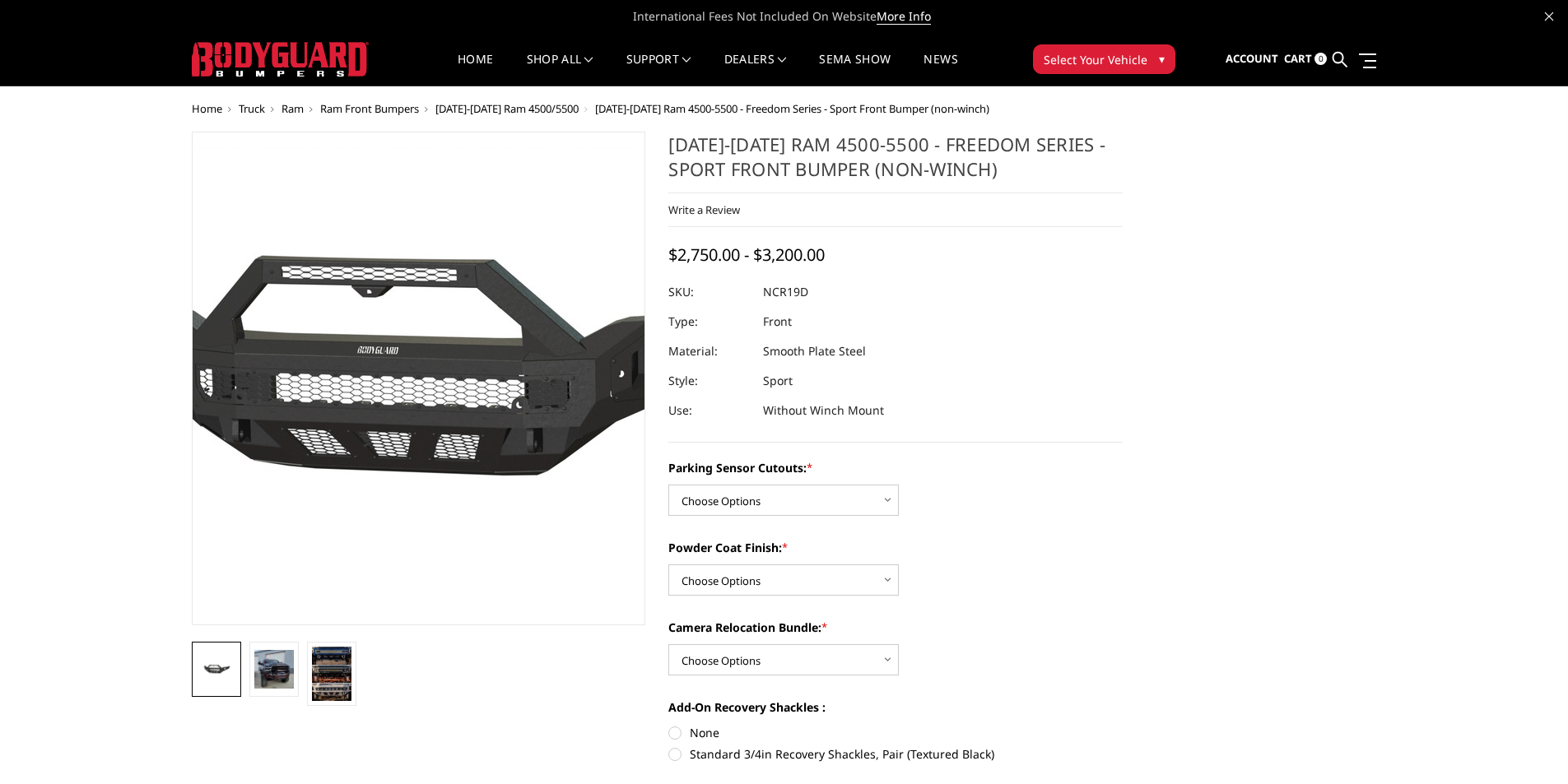
click at [401, 475] on img at bounding box center [443, 383] width 1054 height 472
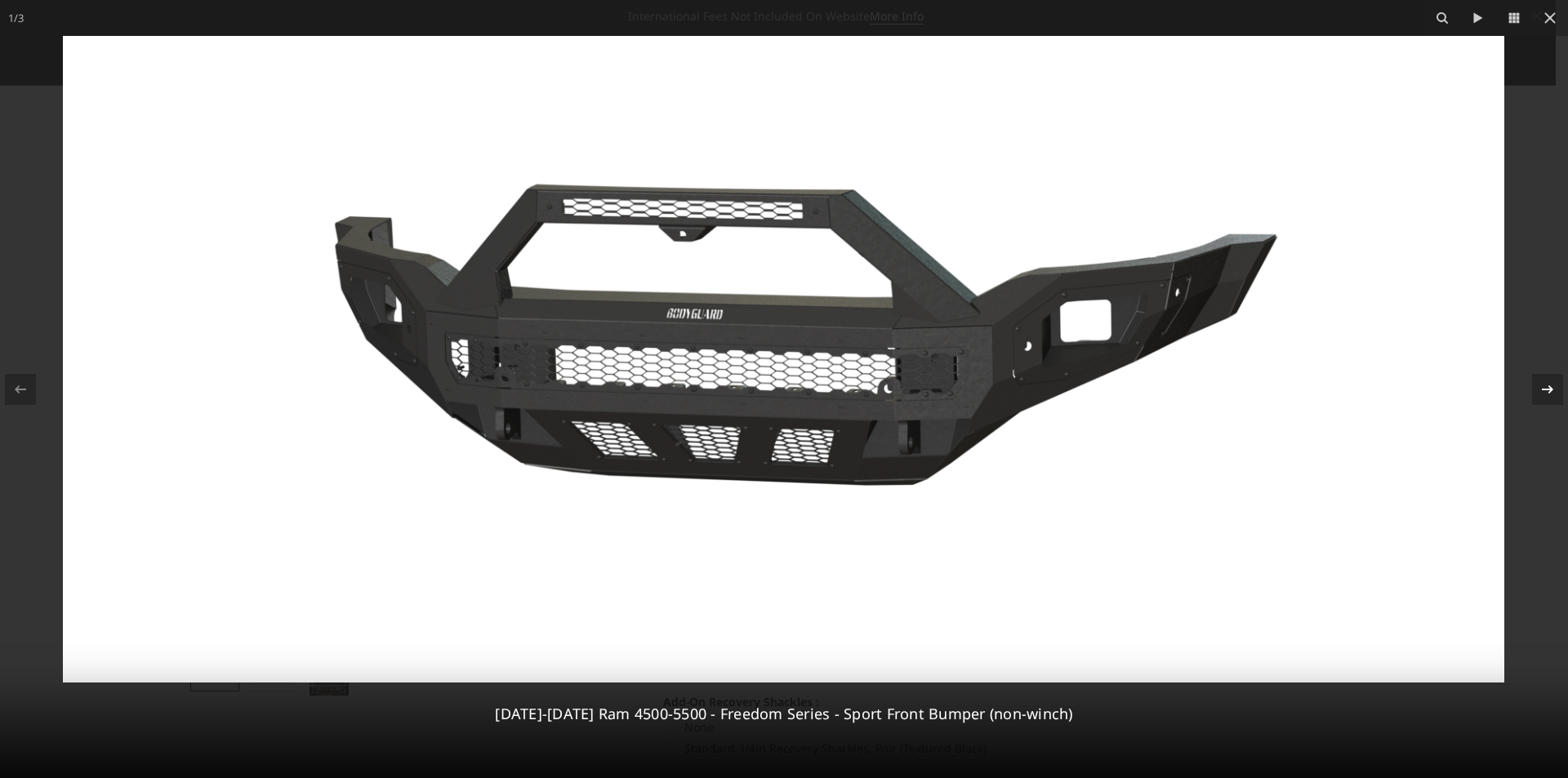
click at [1547, 381] on icon at bounding box center [1548, 389] width 20 height 20
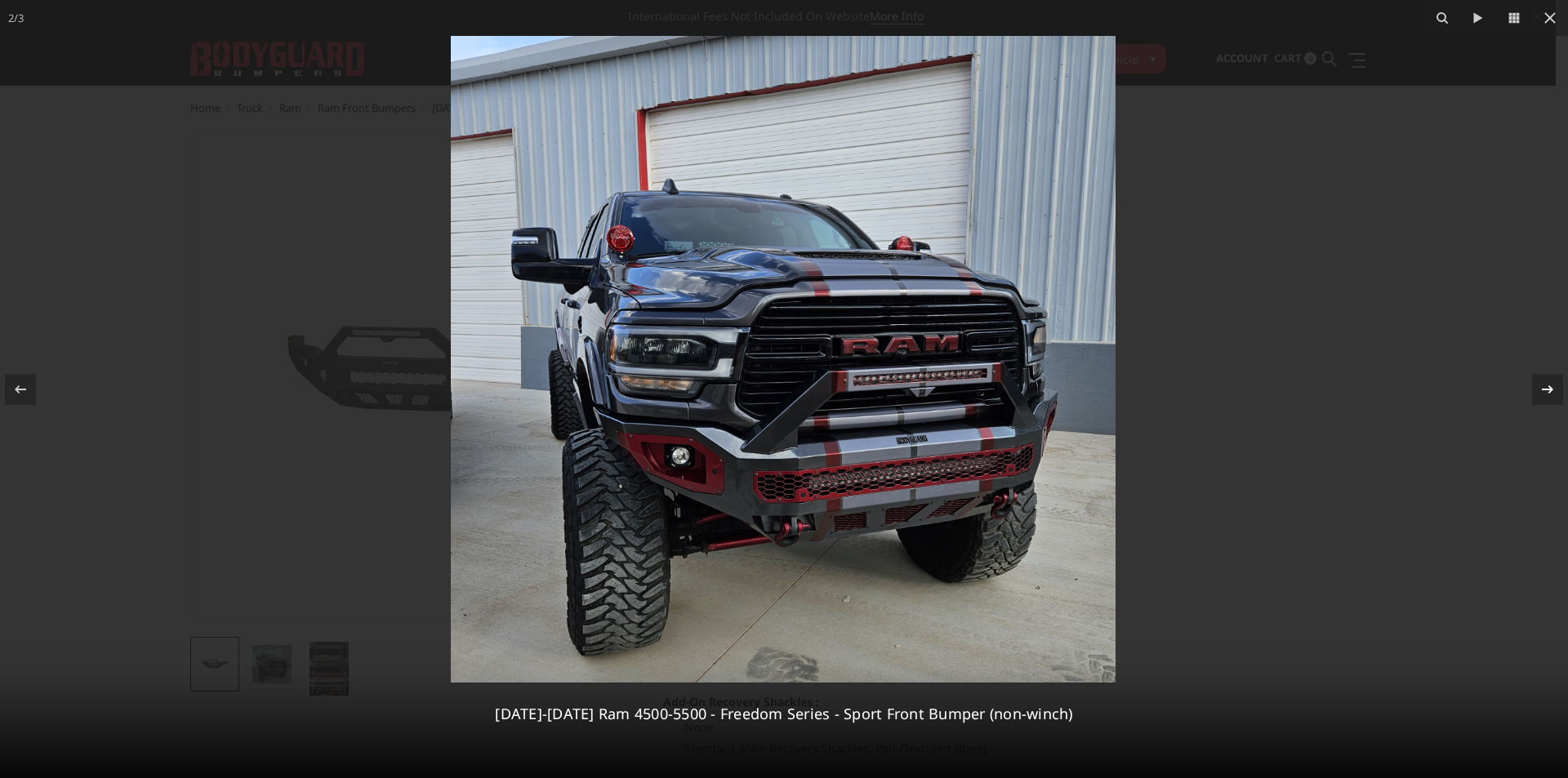
click at [1541, 383] on icon at bounding box center [1548, 389] width 20 height 20
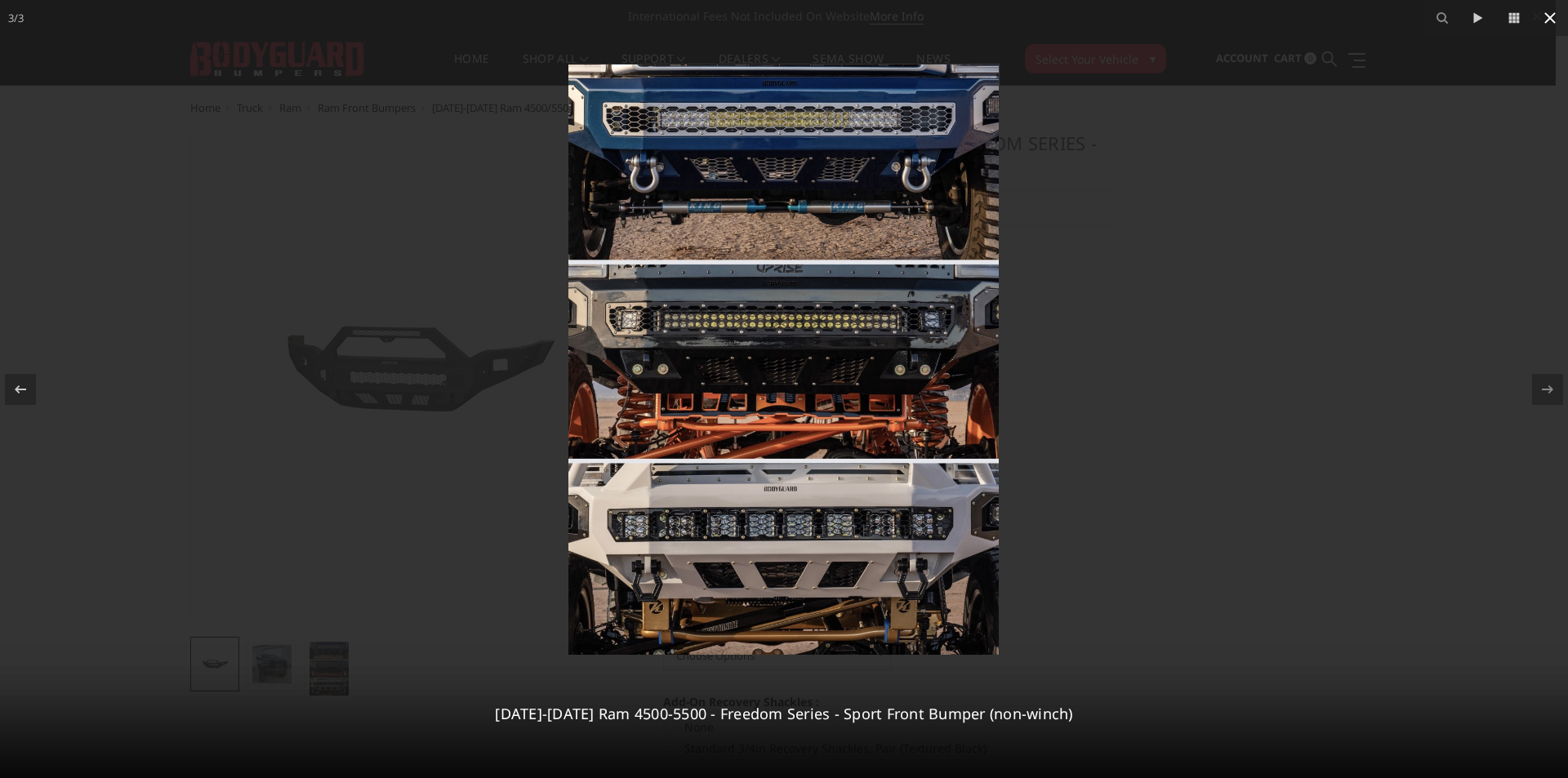
click at [1544, 19] on icon at bounding box center [1551, 18] width 20 height 20
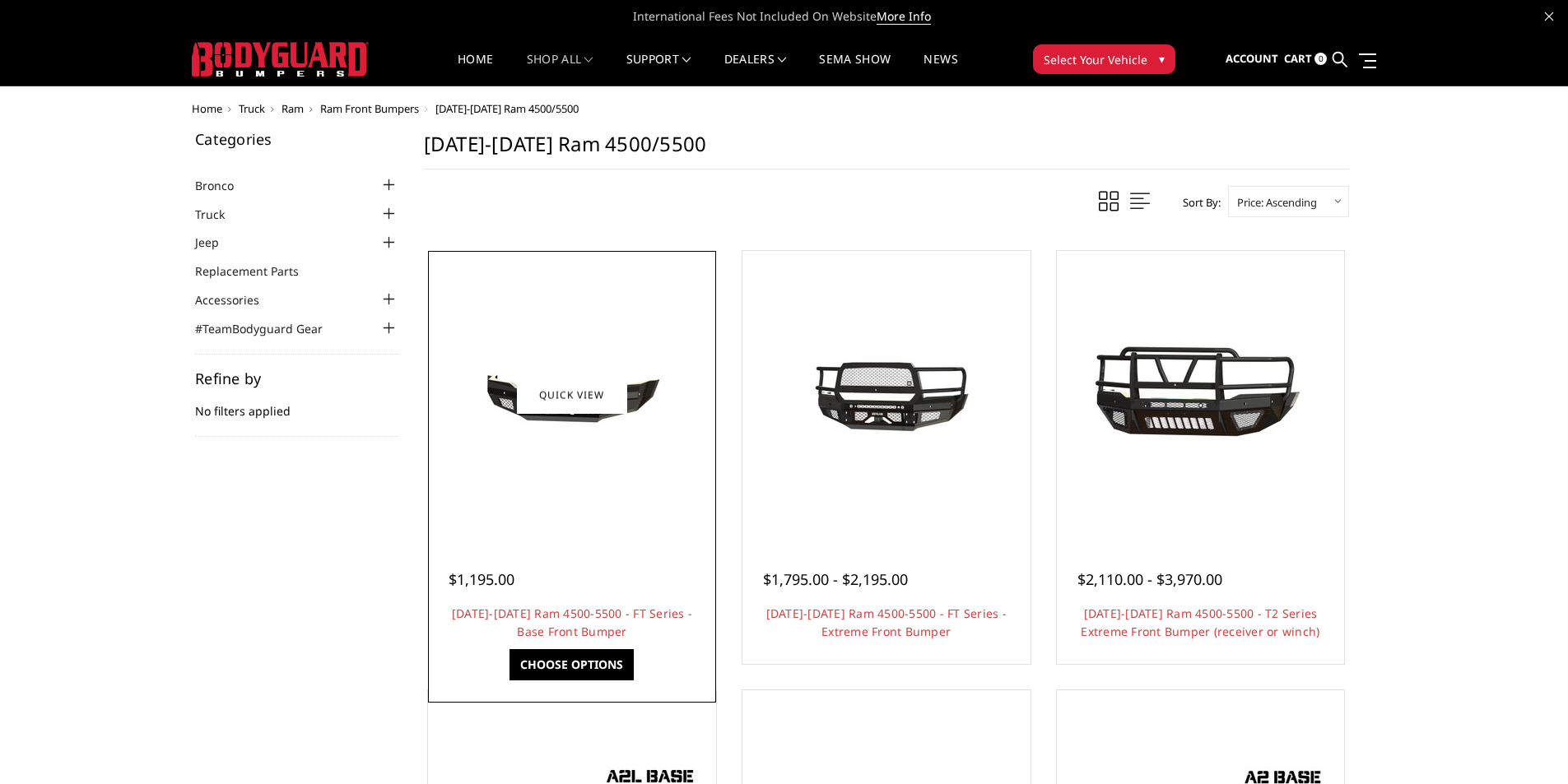
click at [487, 462] on div at bounding box center [572, 395] width 280 height 280
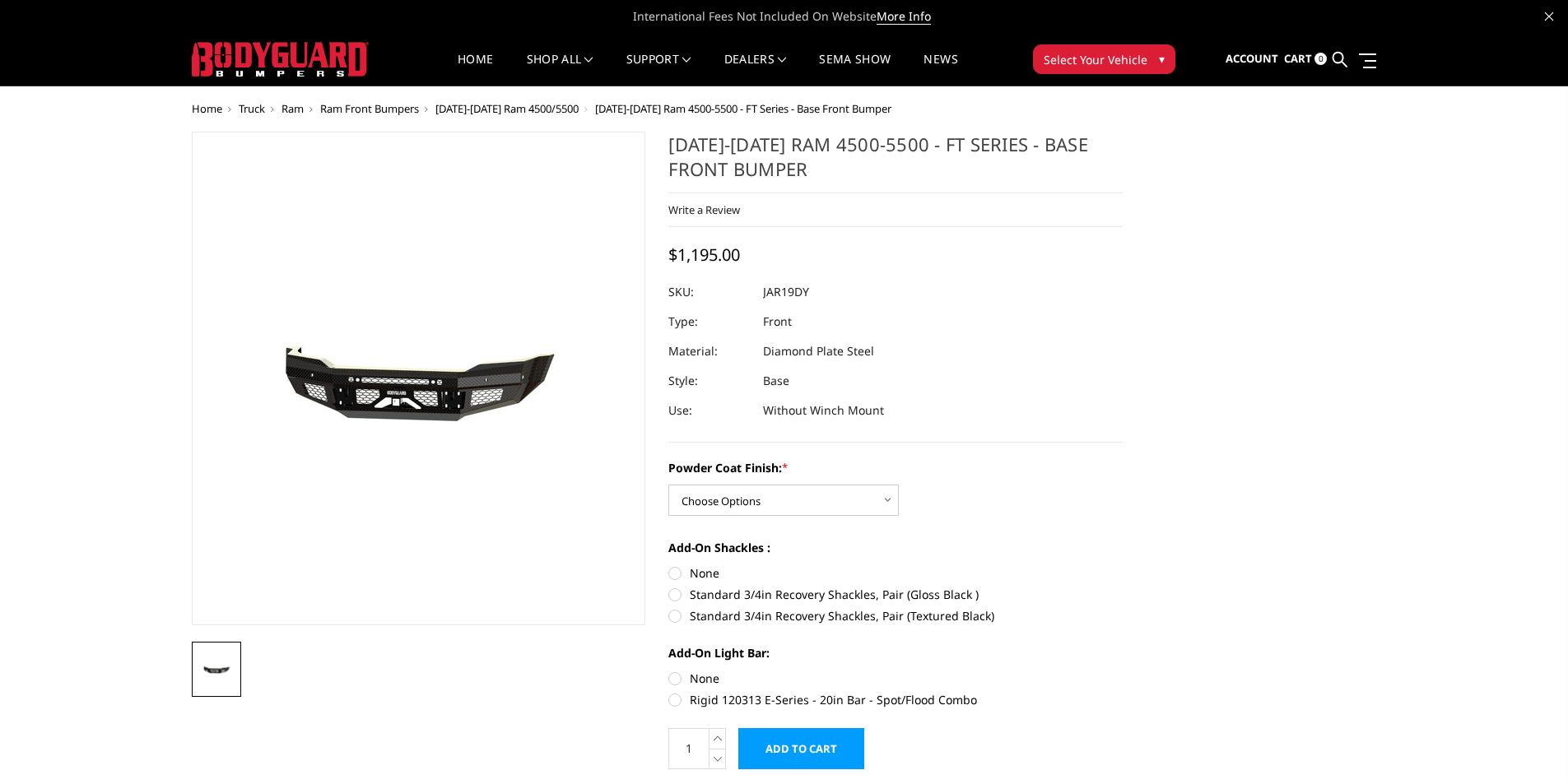
click at [432, 376] on img at bounding box center [403, 379] width 1054 height 501
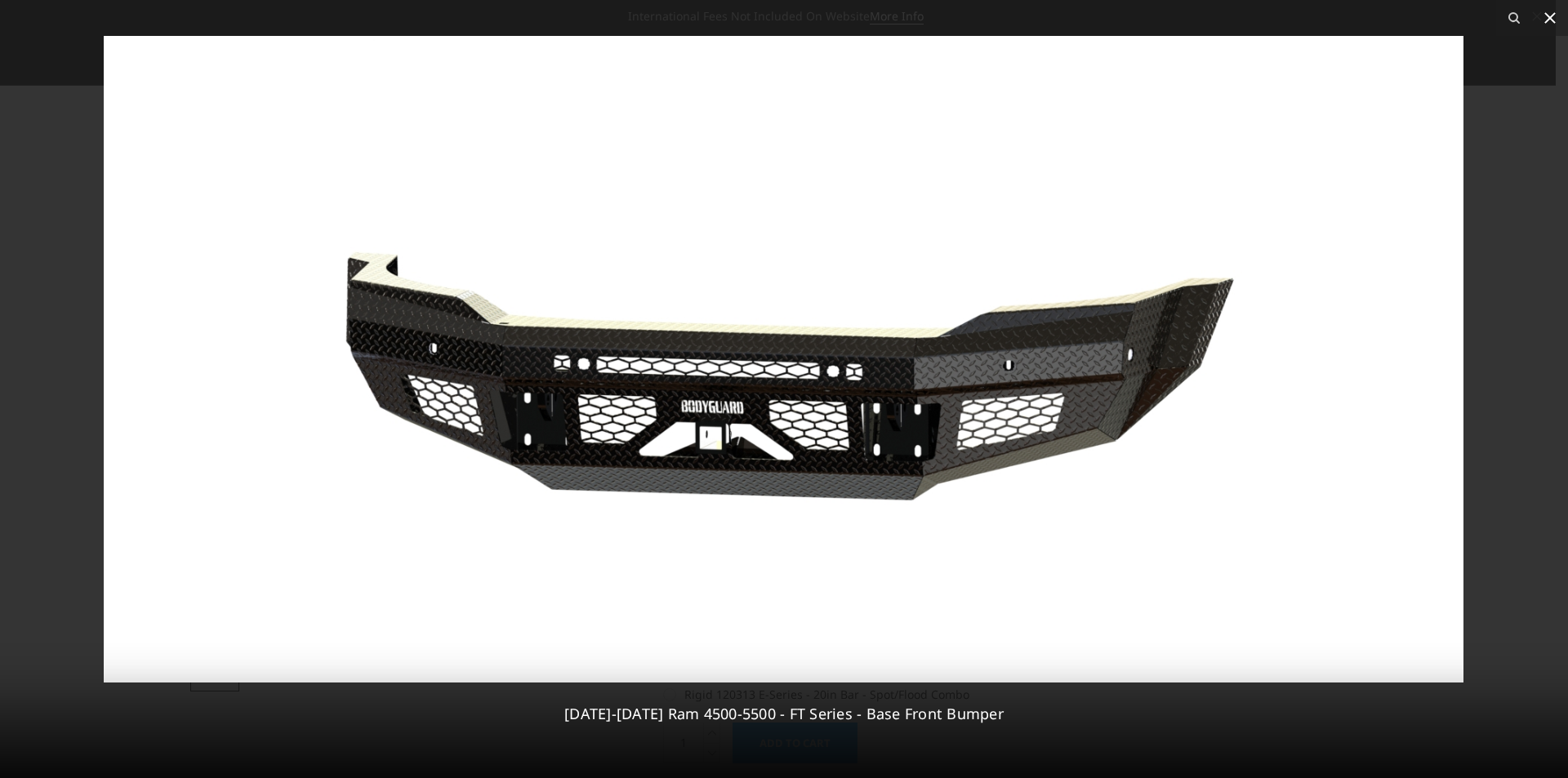
click at [1551, 26] on icon at bounding box center [1551, 18] width 20 height 20
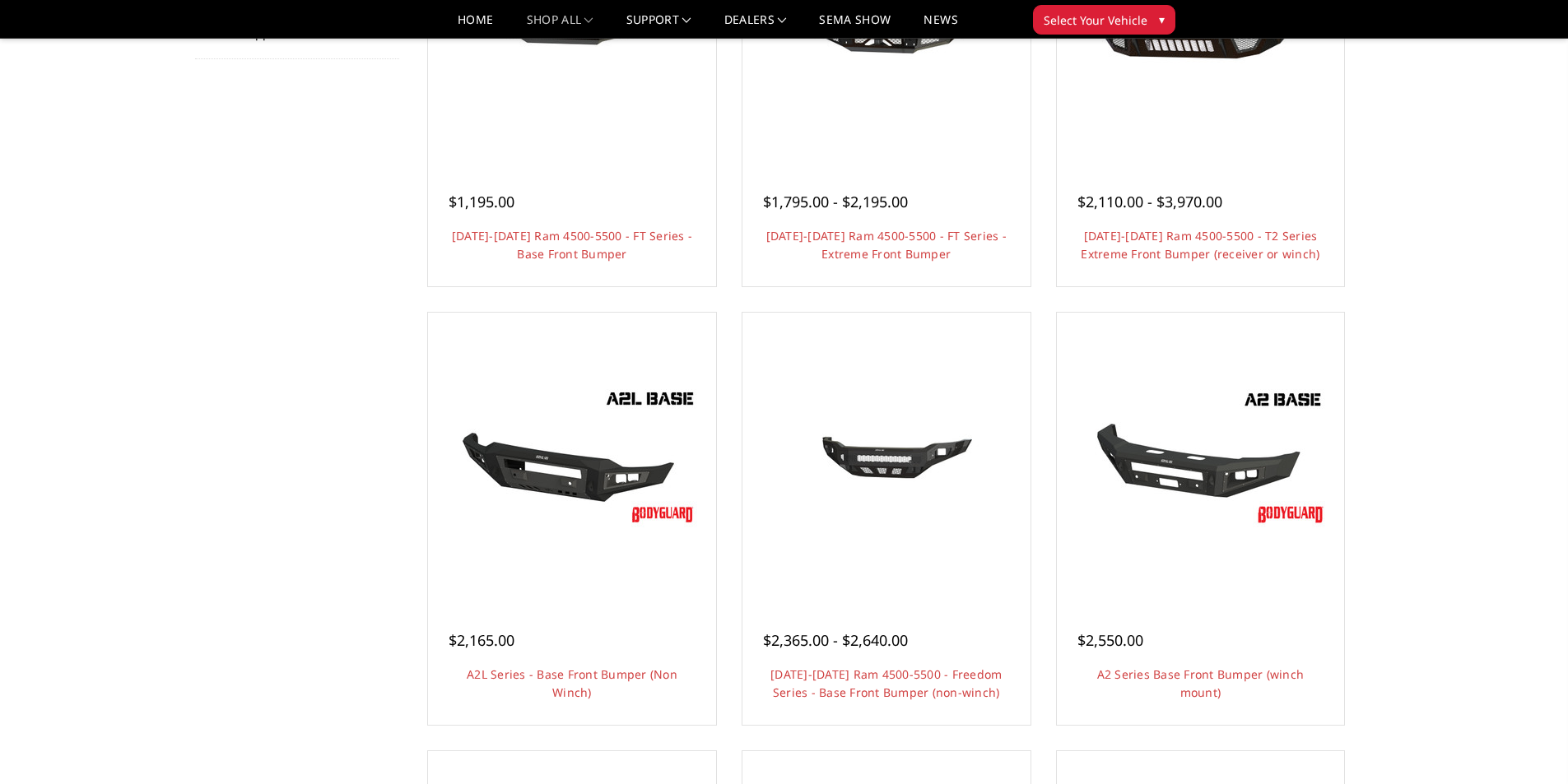
scroll to position [412, 0]
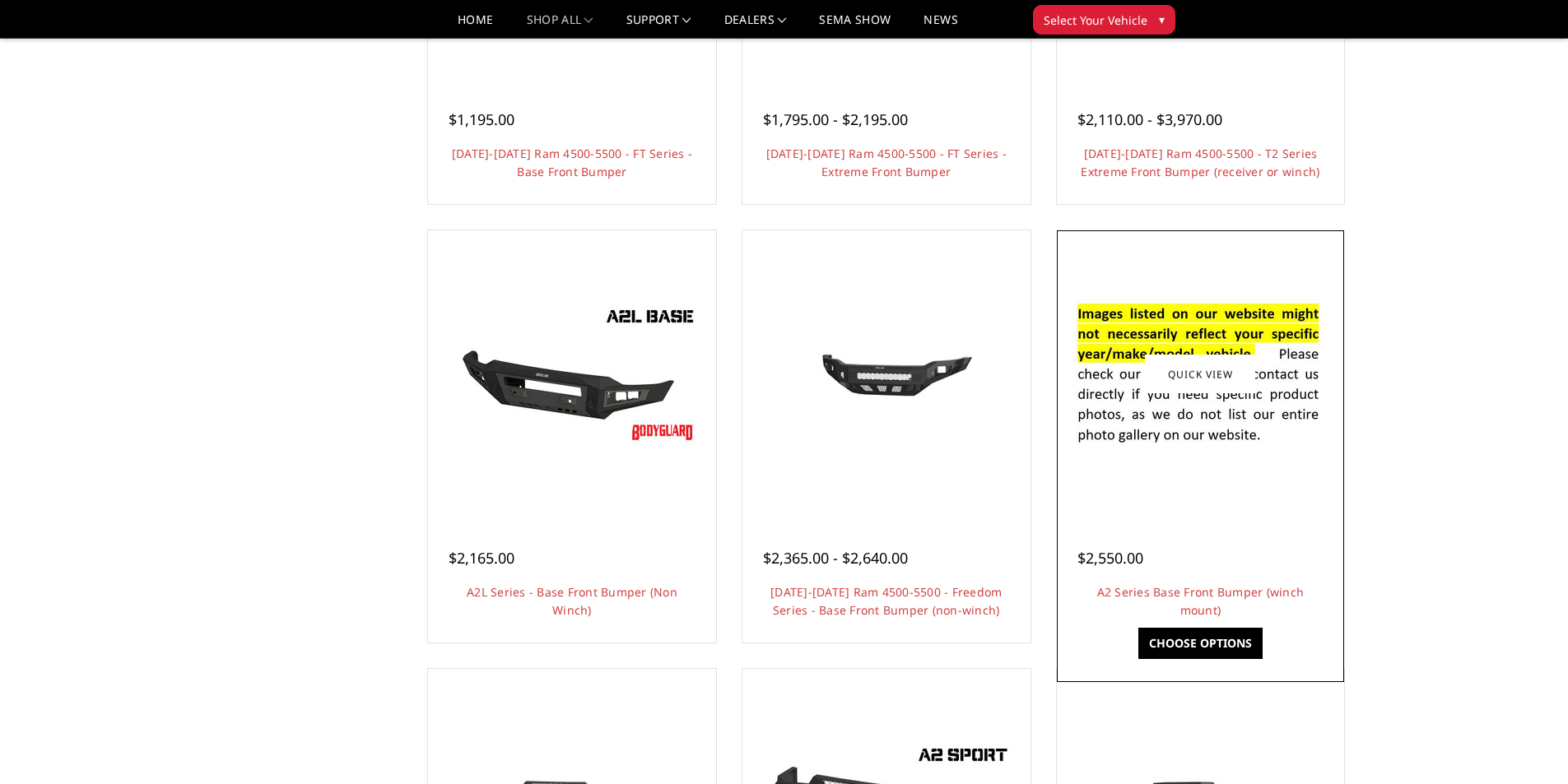
click at [1216, 412] on img at bounding box center [1200, 374] width 264 height 180
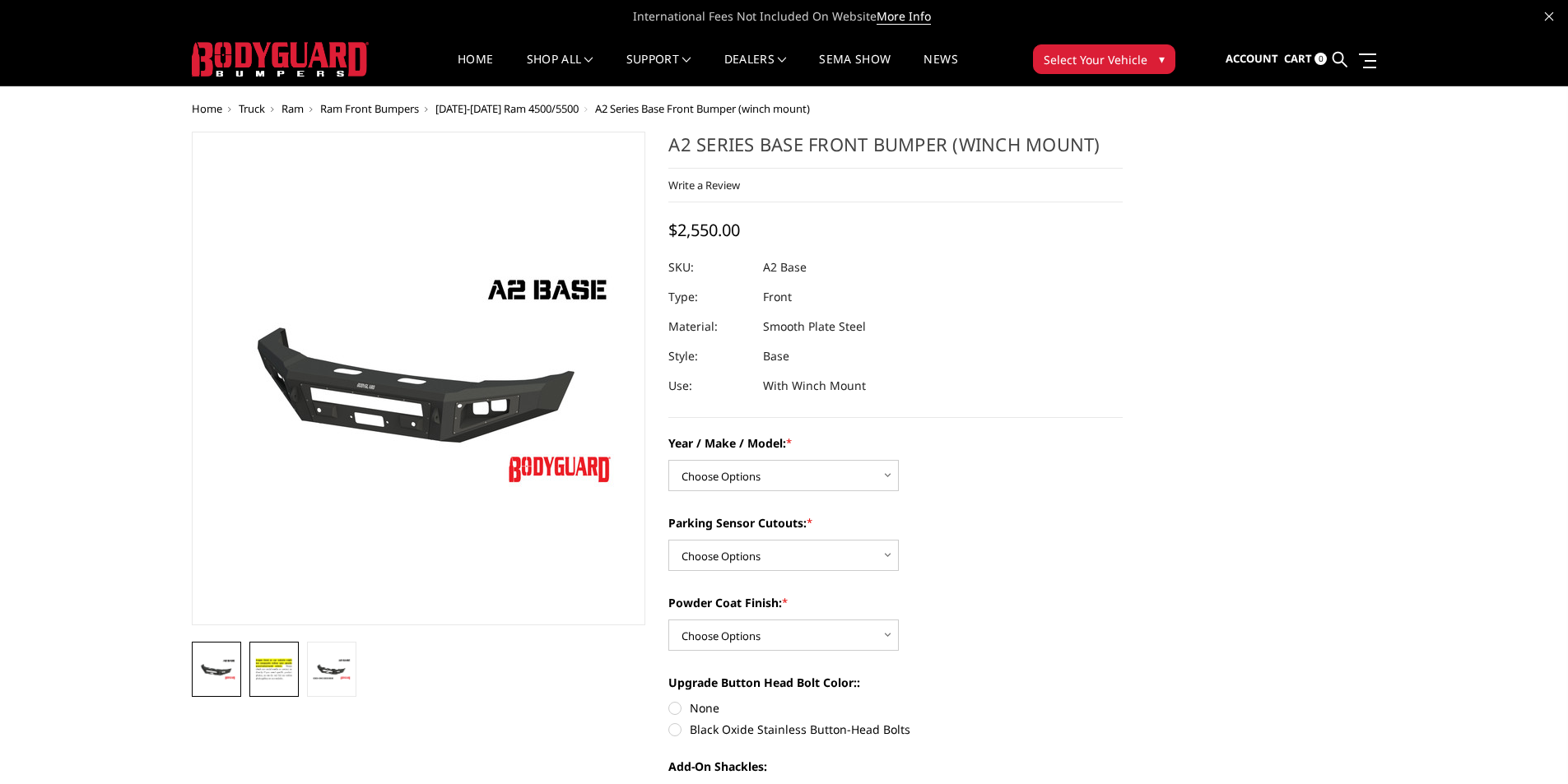
click at [290, 677] on img at bounding box center [275, 669] width 40 height 27
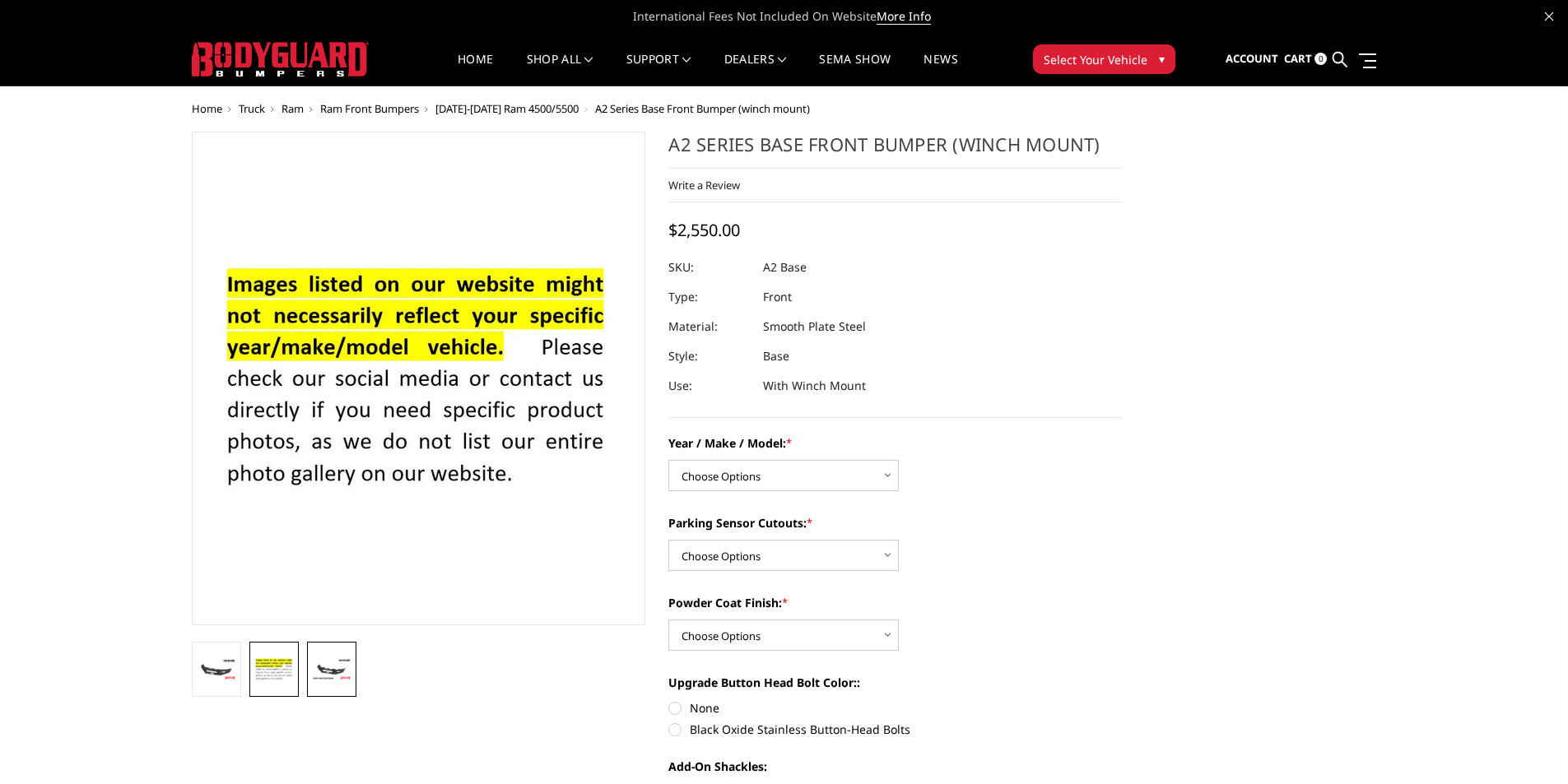
click at [327, 674] on img at bounding box center [332, 669] width 40 height 22
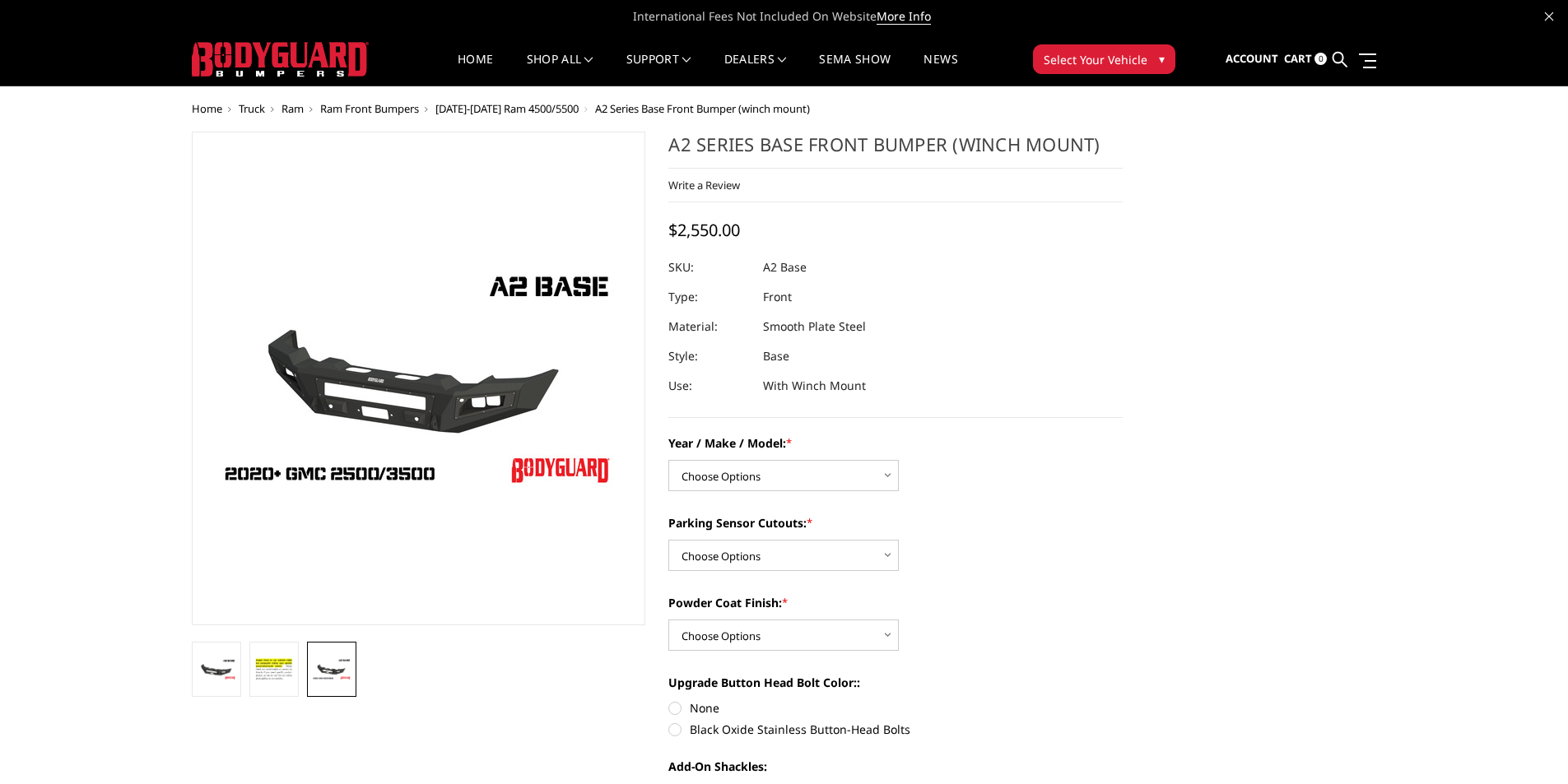
click at [800, 489] on select "Choose Options Chevrolet 20-23 2500 / 3500 Ford 17-22 F250 / F350 Ford 17-22 F4…" at bounding box center [784, 476] width 230 height 32
click at [1129, 439] on section "A2 Series Base Front Bumper (winch mount) Write a Review Write a Review × A2 Se…" at bounding box center [896, 781] width 477 height 1299
click at [831, 476] on select "Choose Options Chevrolet 20-23 2500 / 3500 Ford 17-22 F250 / F350 Ford 17-22 F4…" at bounding box center [784, 476] width 230 height 32
select select "1384"
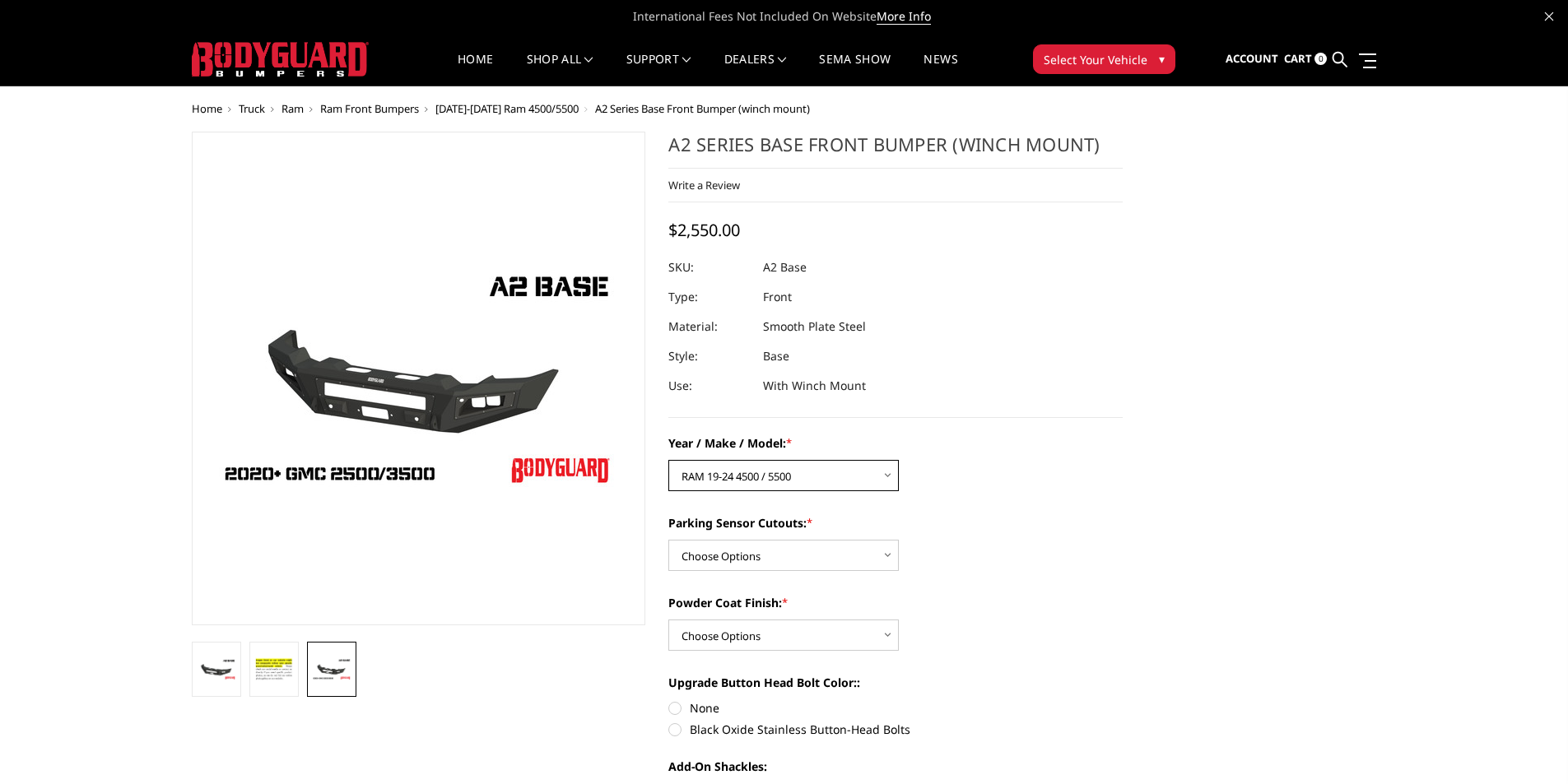
click at [669, 460] on select "Choose Options Chevrolet 20-23 2500 / 3500 Ford 17-22 F250 / F350 Ford 17-22 F4…" at bounding box center [784, 476] width 230 height 32
click at [809, 556] on select "Choose Options Yes - I have front parking sensors No - I do NOT have parking se…" at bounding box center [784, 555] width 230 height 32
select select "540"
click at [669, 540] on select "Choose Options Yes - I have front parking sensors No - I do NOT have parking se…" at bounding box center [784, 555] width 230 height 32
click at [814, 627] on select "Choose Options Bare metal (included) Texture Black Powder Coat" at bounding box center [784, 635] width 230 height 32
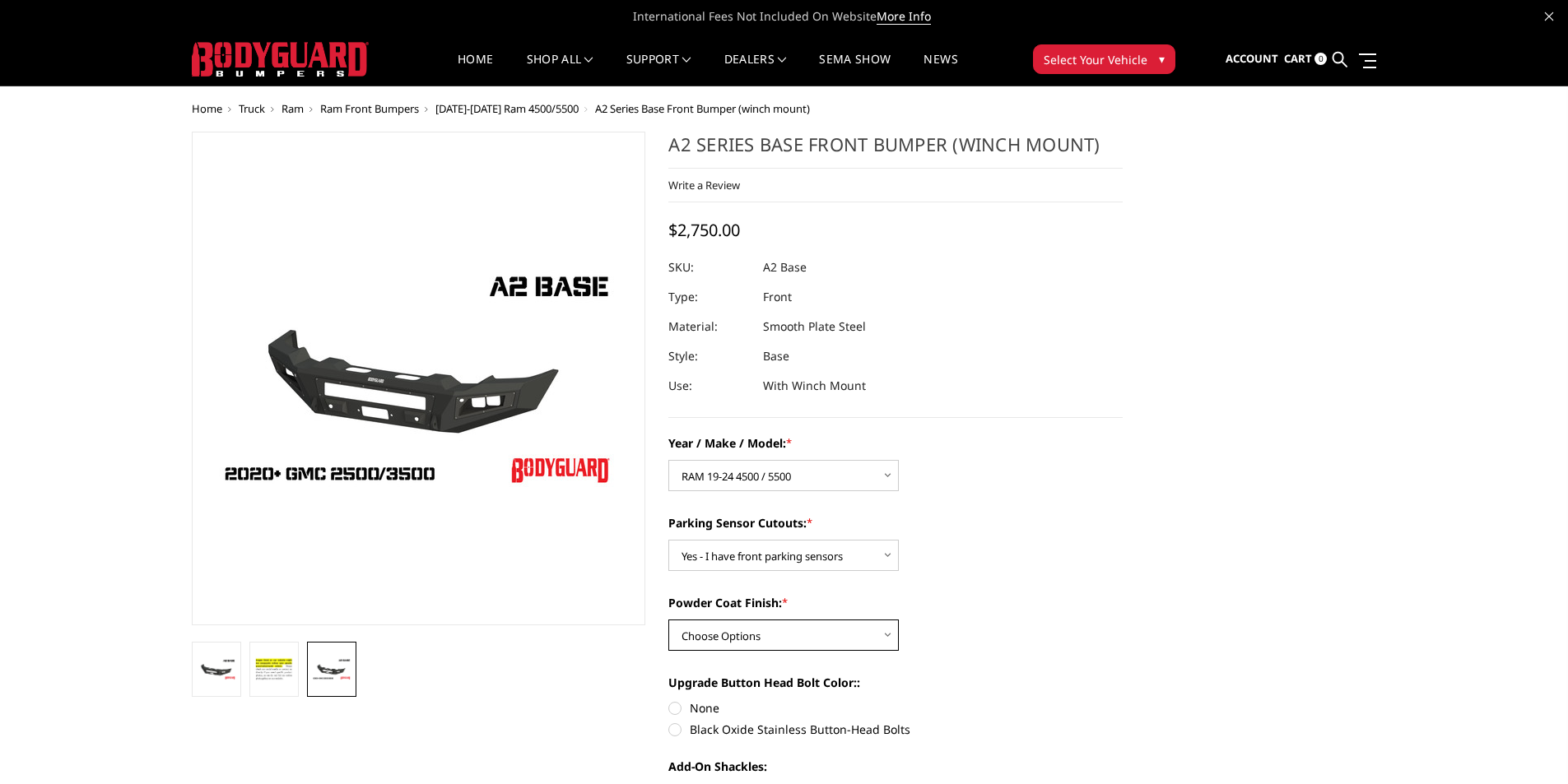
select select "518"
click at [669, 619] on select "Choose Options Bare metal (included) Texture Black Powder Coat" at bounding box center [784, 635] width 230 height 32
